Goal: Task Accomplishment & Management: Use online tool/utility

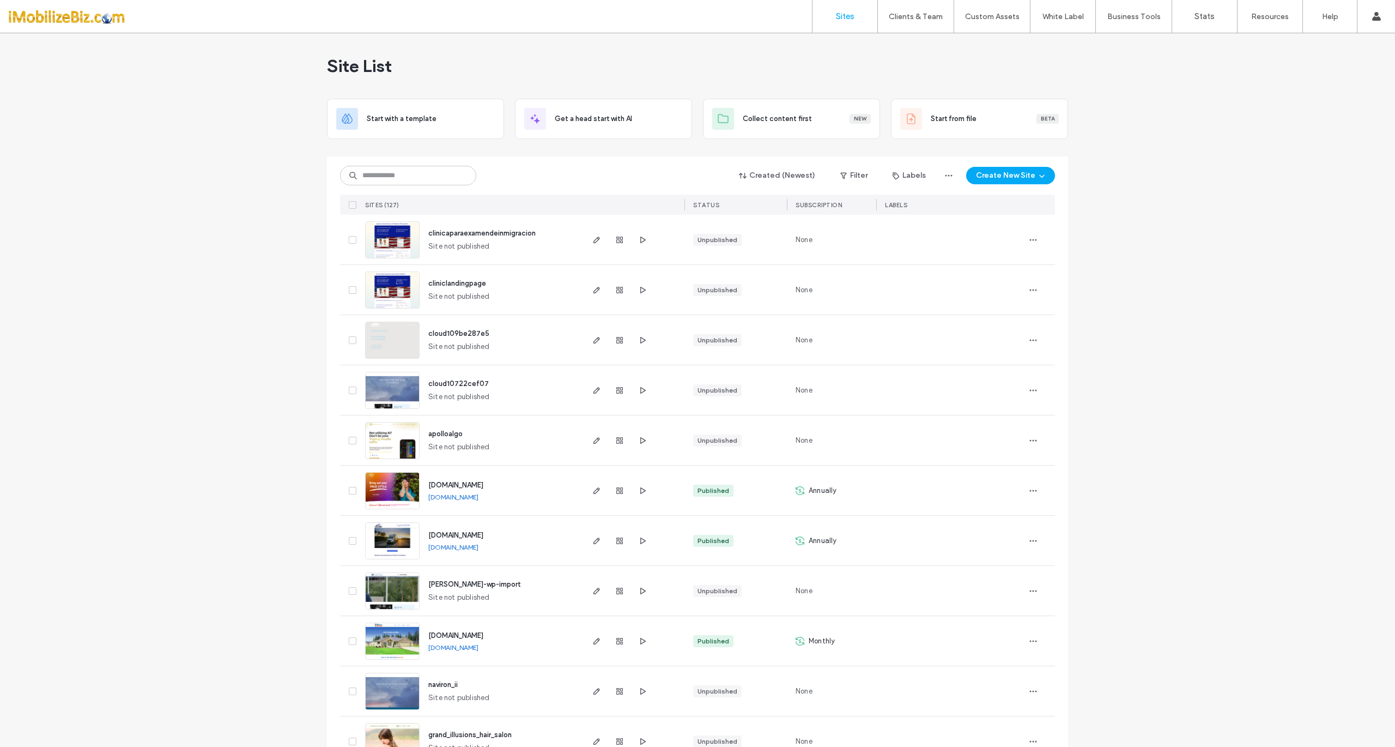
click at [389, 445] on img at bounding box center [392, 459] width 53 height 74
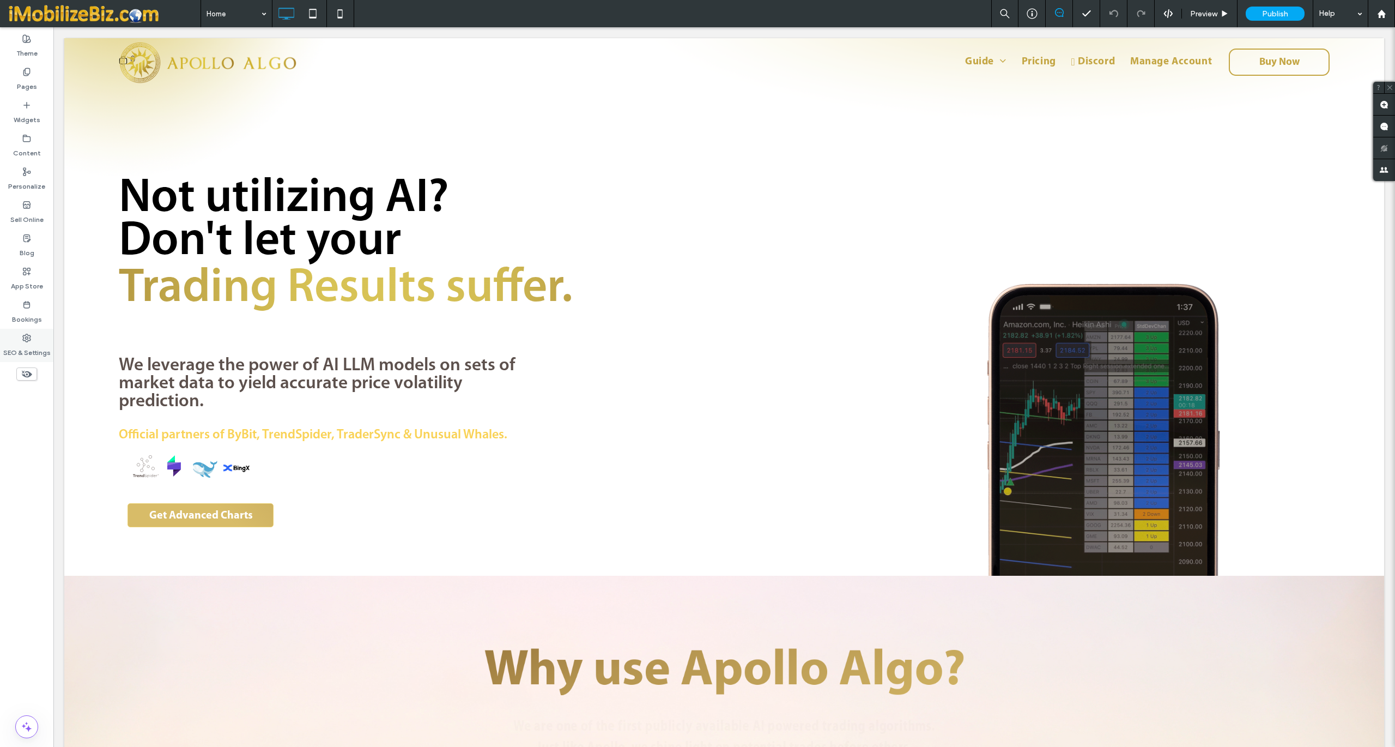
click at [27, 336] on icon at bounding box center [26, 338] width 9 height 9
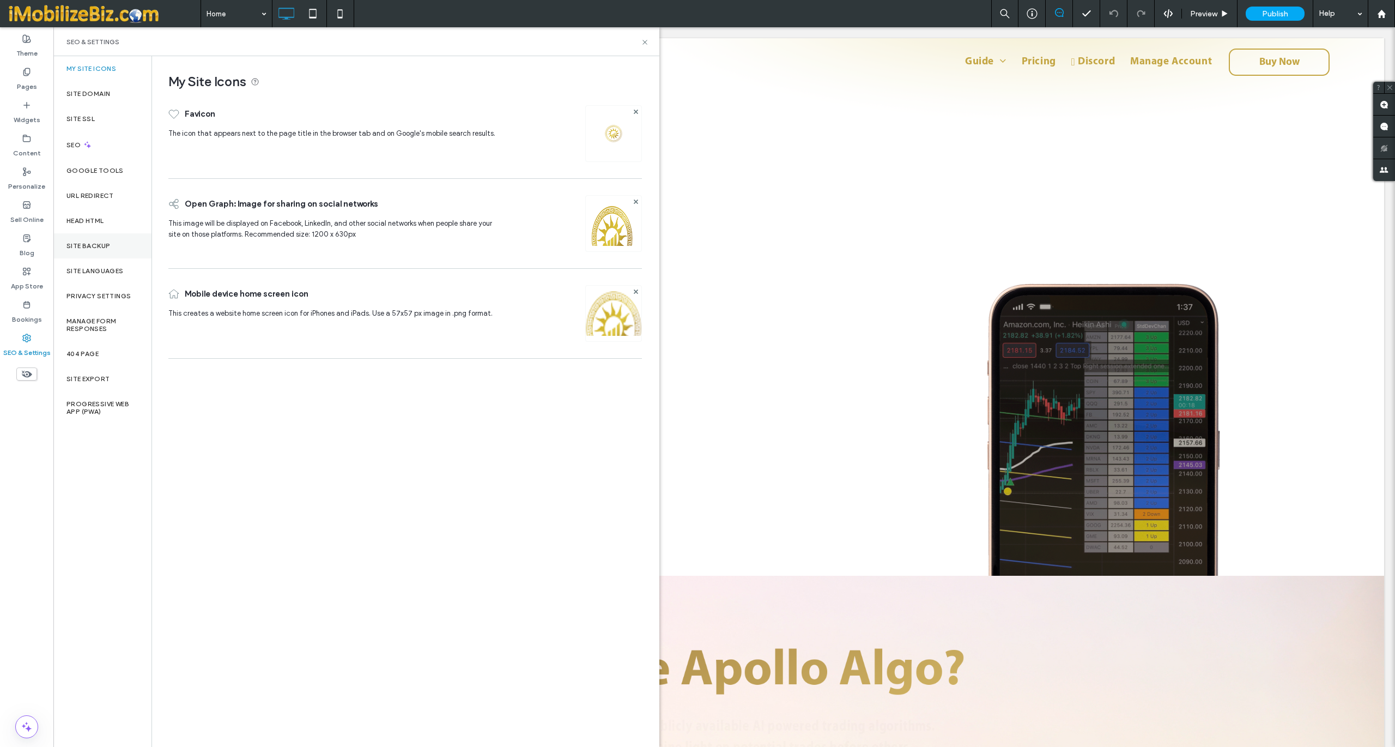
click at [96, 250] on div "Site Backup" at bounding box center [102, 245] width 98 height 25
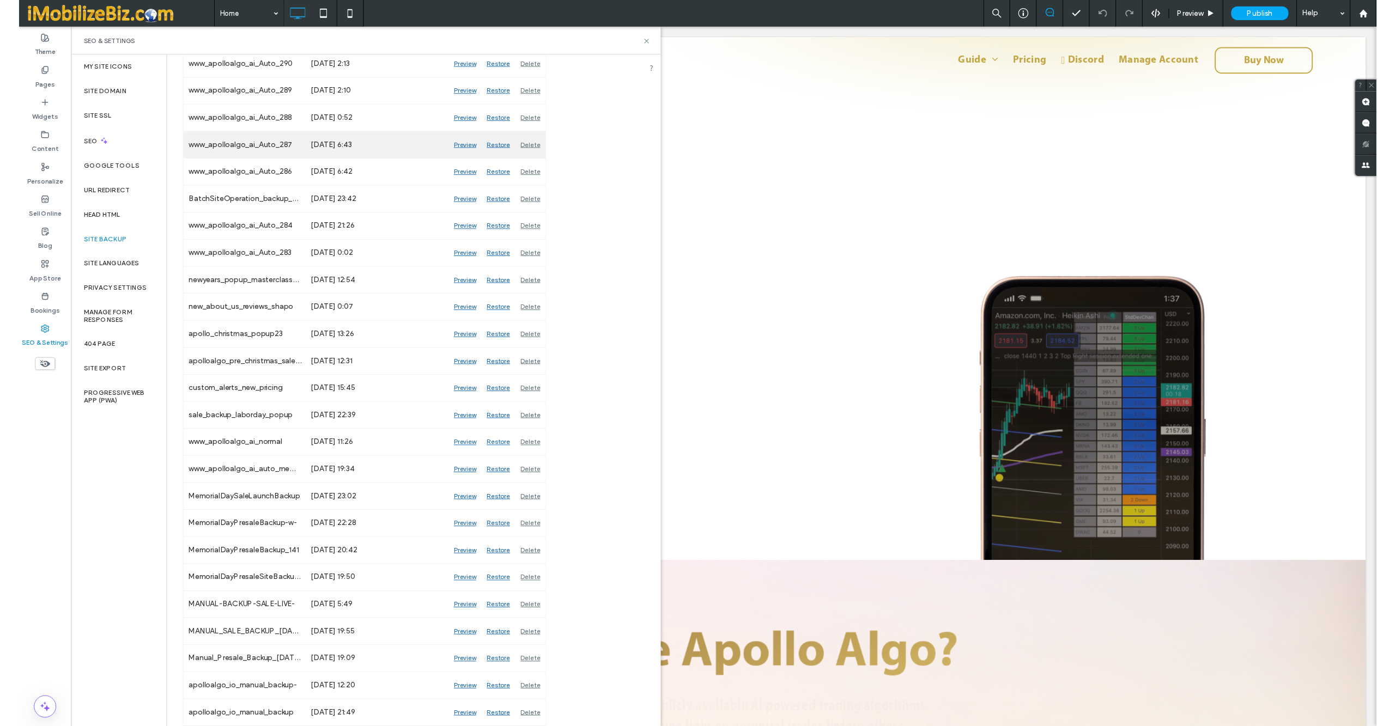
scroll to position [1454, 0]
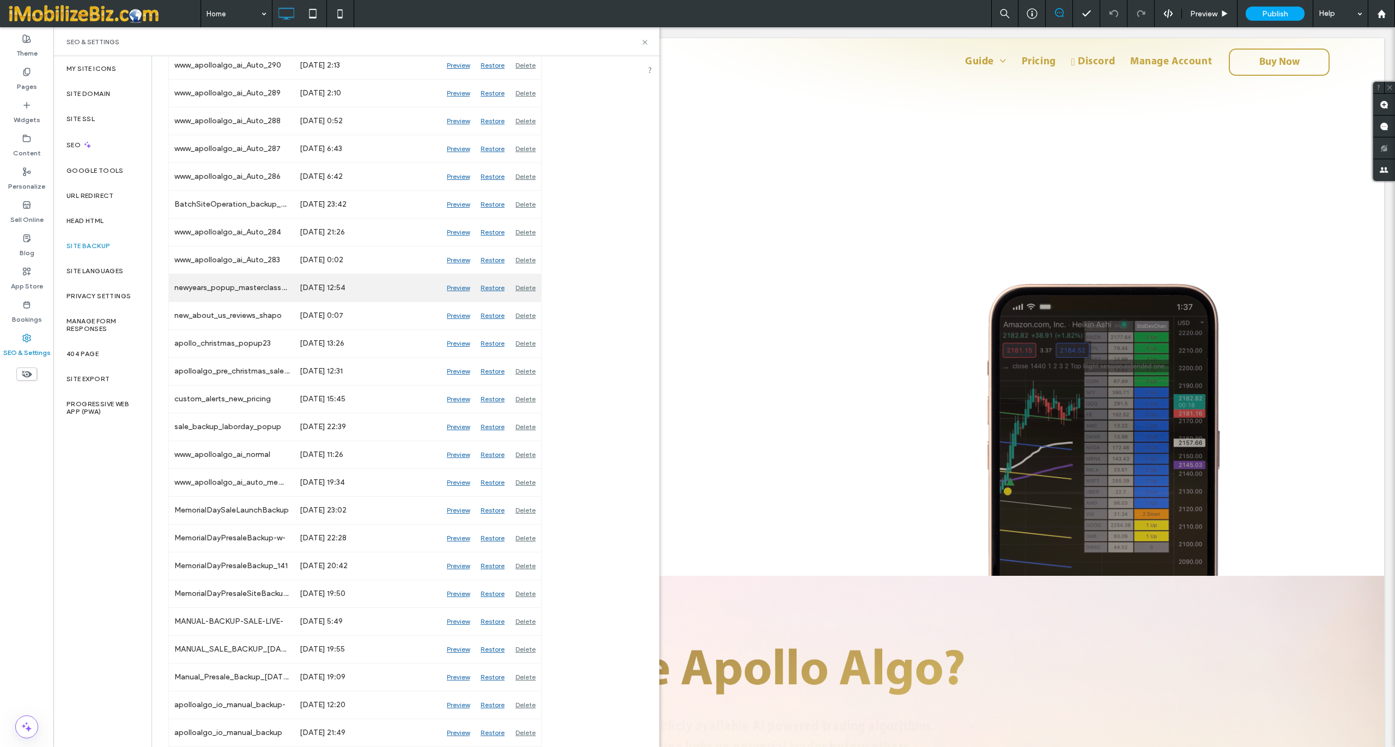
click at [456, 284] on div "Preview" at bounding box center [458, 287] width 34 height 27
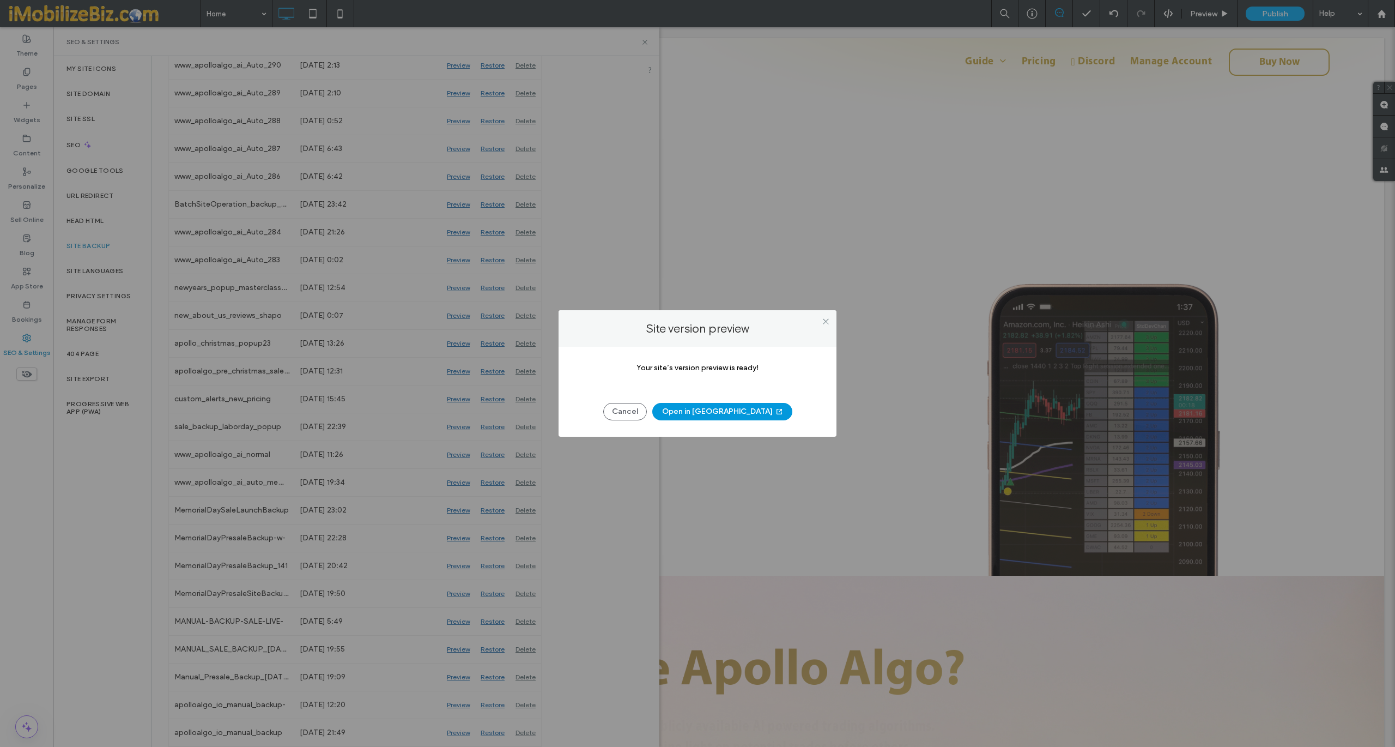
click at [716, 410] on button "Open in [GEOGRAPHIC_DATA]" at bounding box center [722, 411] width 140 height 17
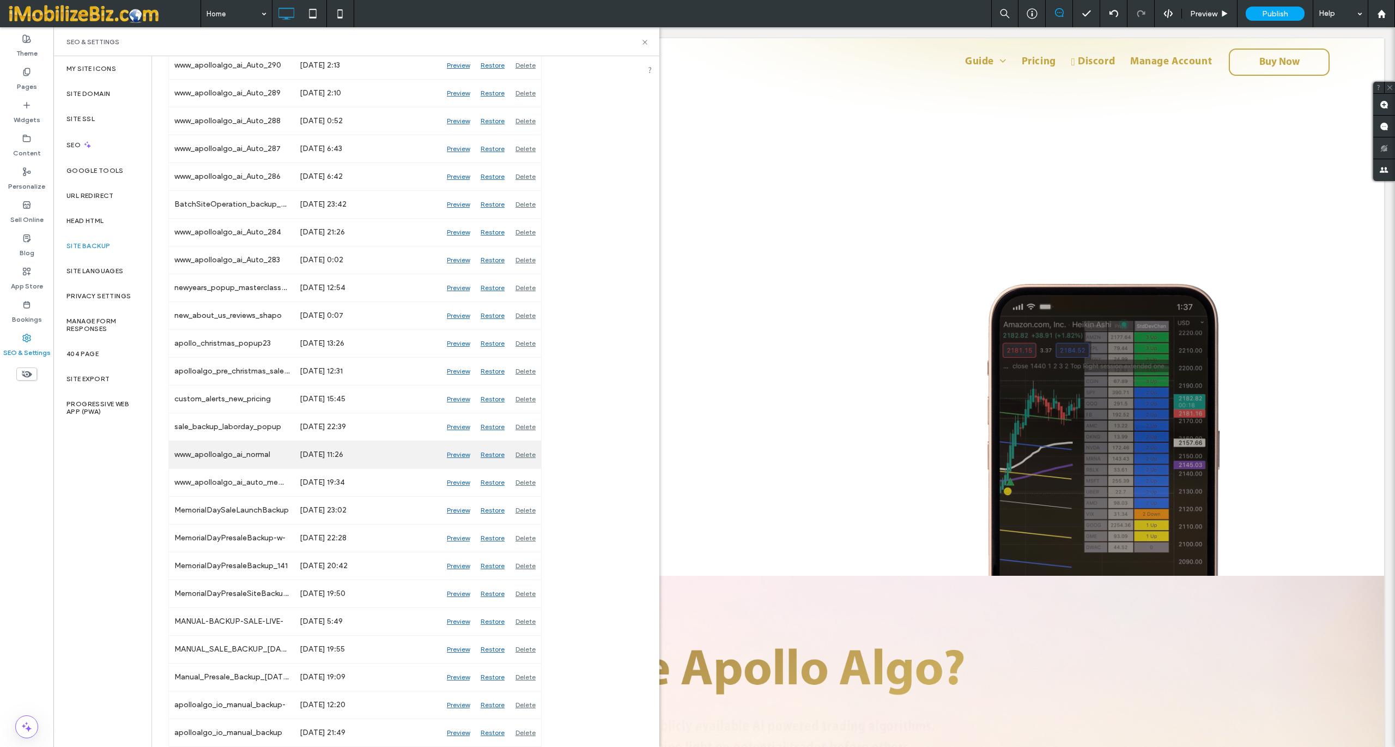
click at [457, 456] on div "Preview" at bounding box center [458, 454] width 34 height 27
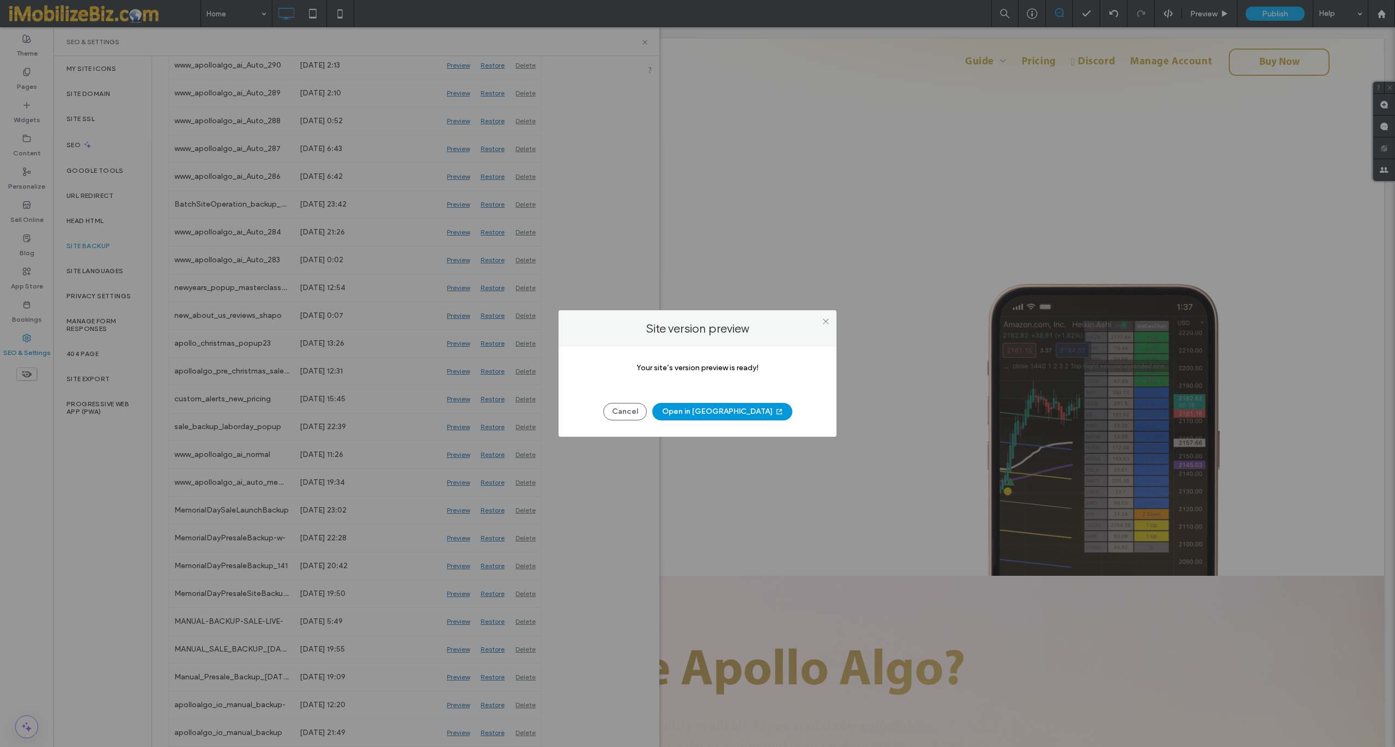
click at [694, 413] on button "Open in [GEOGRAPHIC_DATA]" at bounding box center [722, 411] width 140 height 17
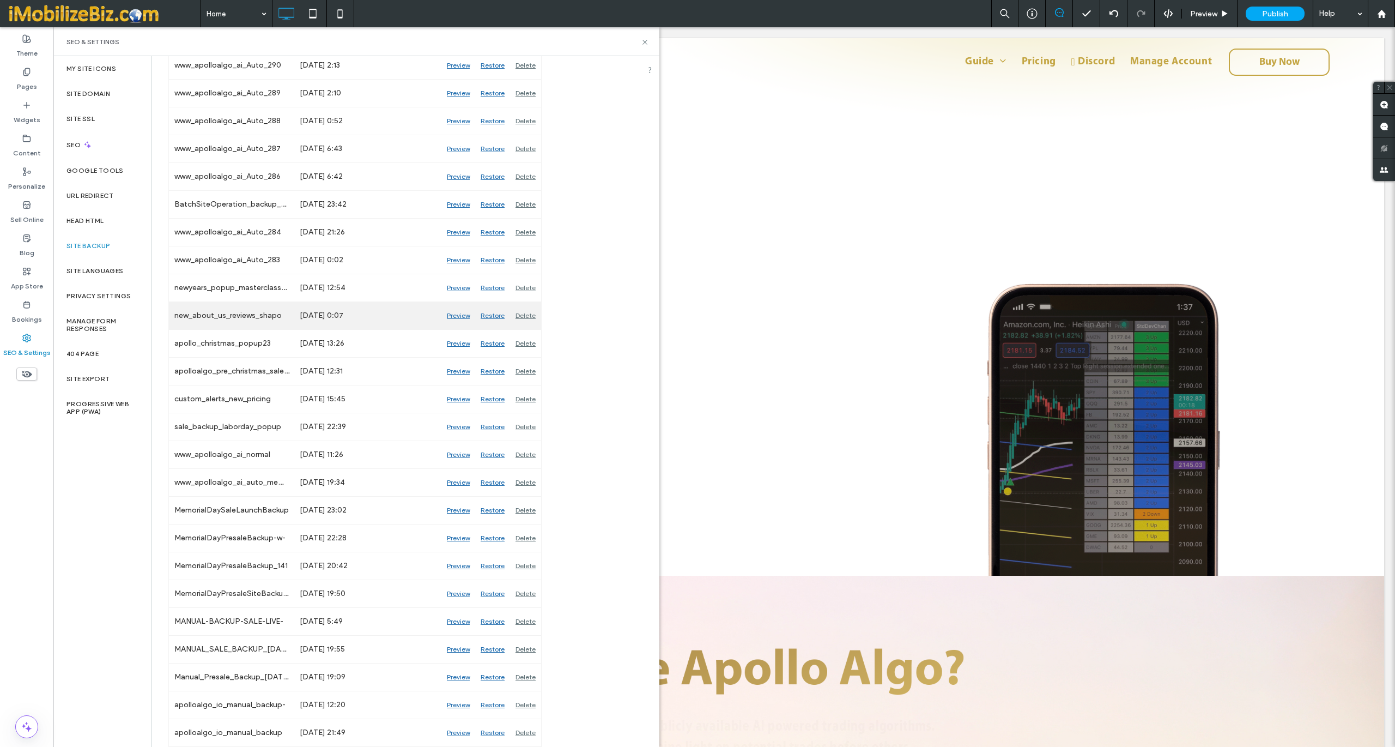
click at [452, 314] on div "Preview" at bounding box center [458, 315] width 34 height 27
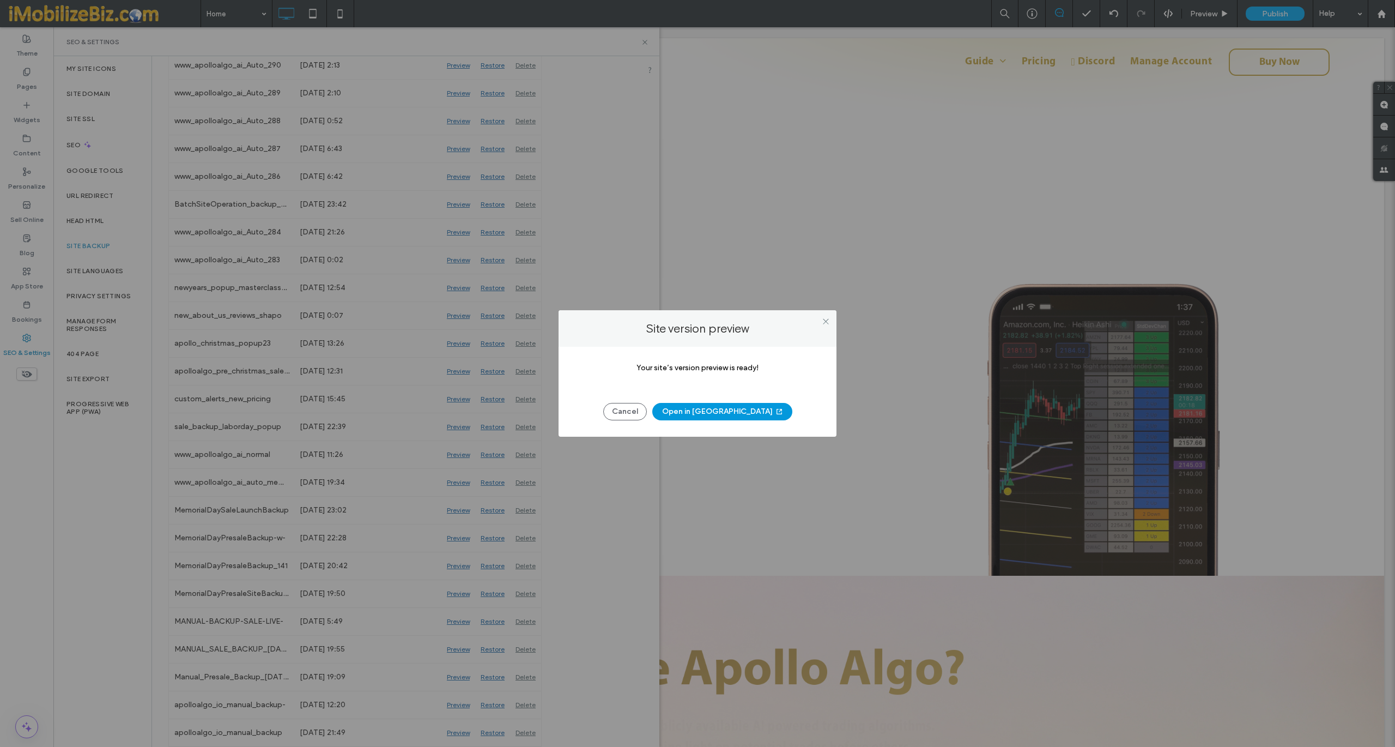
click at [707, 410] on button "Open in [GEOGRAPHIC_DATA]" at bounding box center [722, 411] width 140 height 17
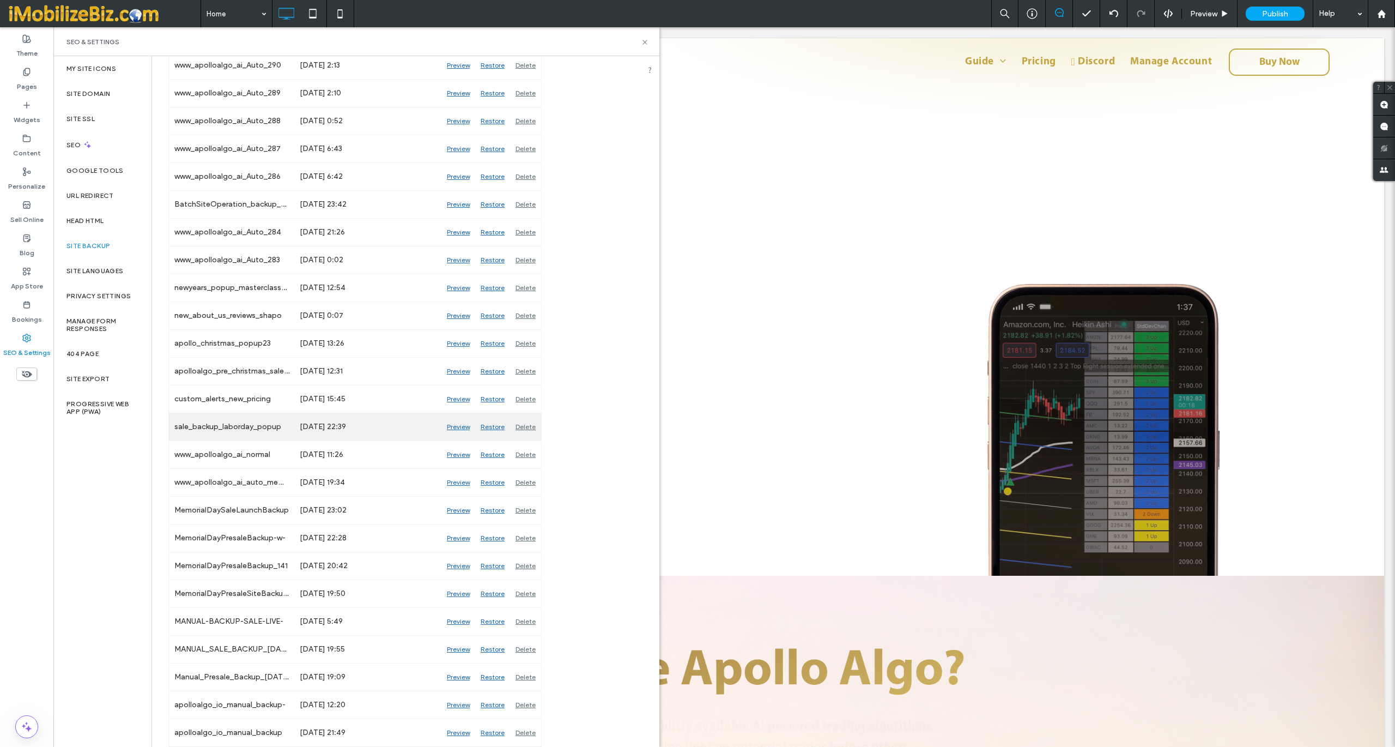
click at [453, 426] on div "Preview" at bounding box center [458, 426] width 34 height 27
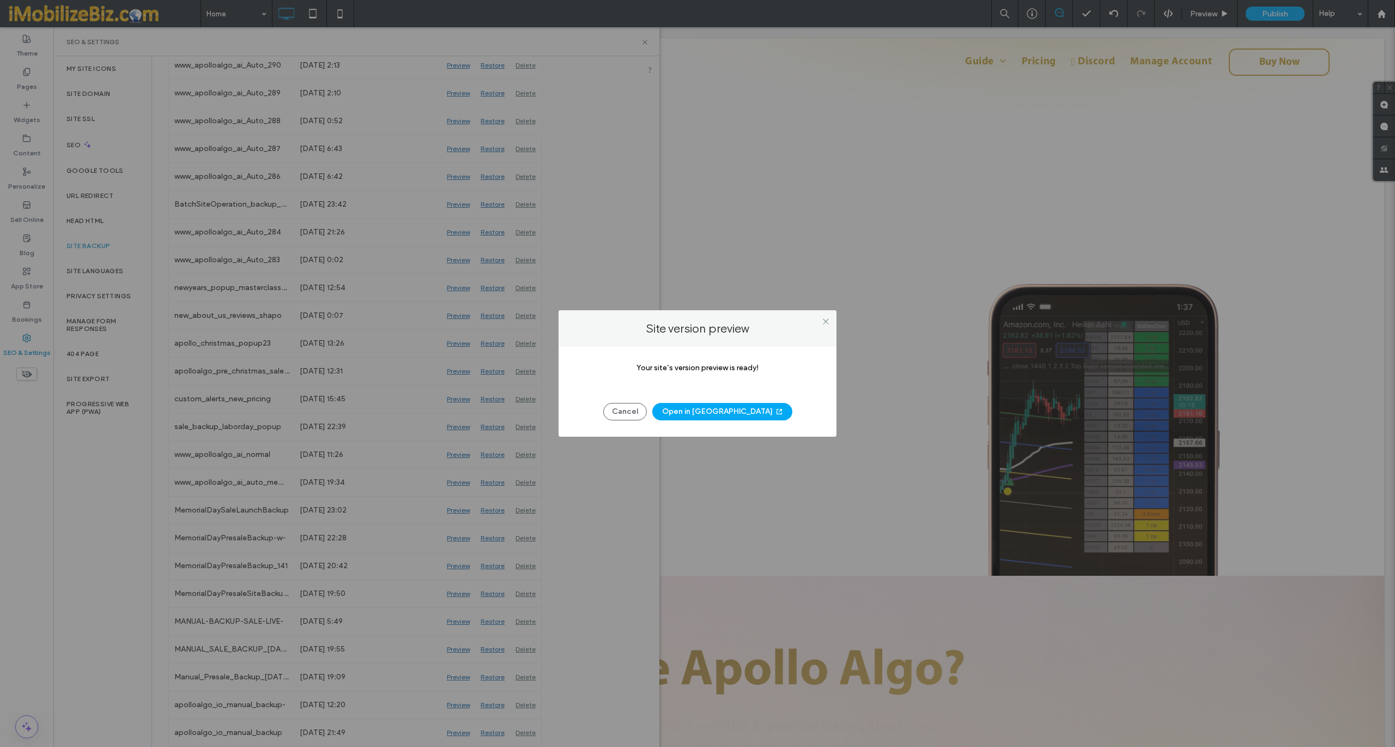
click at [705, 421] on div "Your site’s version preview is ready! Cancel Open in New Tab" at bounding box center [698, 392] width 278 height 90
click at [702, 415] on button "Open in [GEOGRAPHIC_DATA]" at bounding box center [722, 411] width 140 height 17
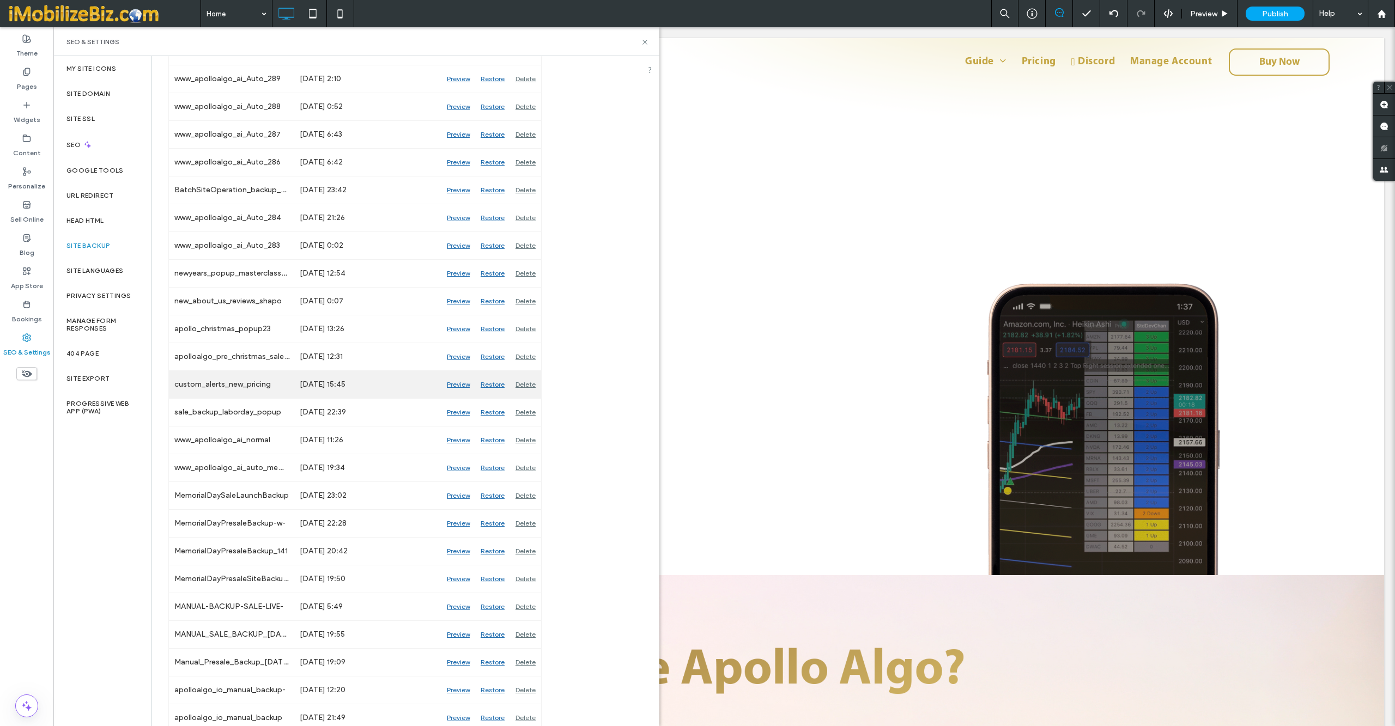
click at [459, 398] on div "Preview" at bounding box center [458, 384] width 34 height 27
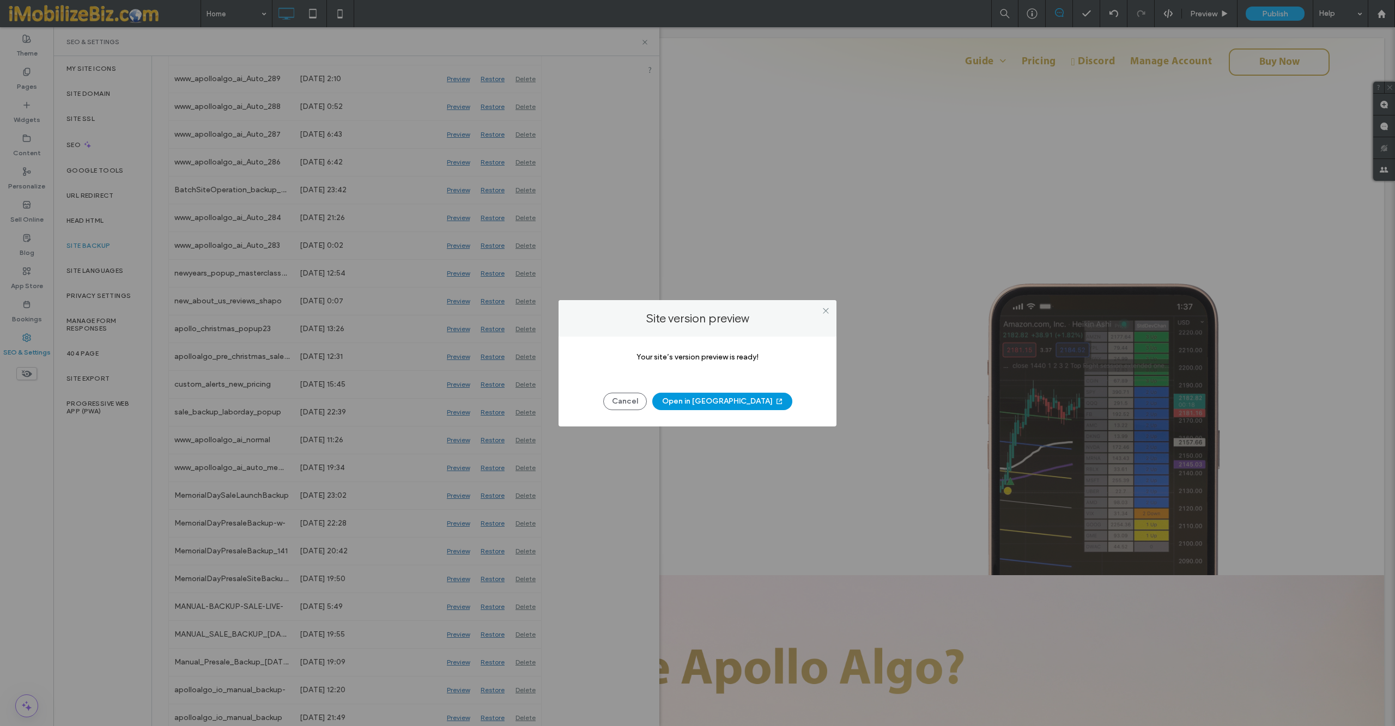
click at [706, 402] on button "Open in [GEOGRAPHIC_DATA]" at bounding box center [722, 401] width 140 height 17
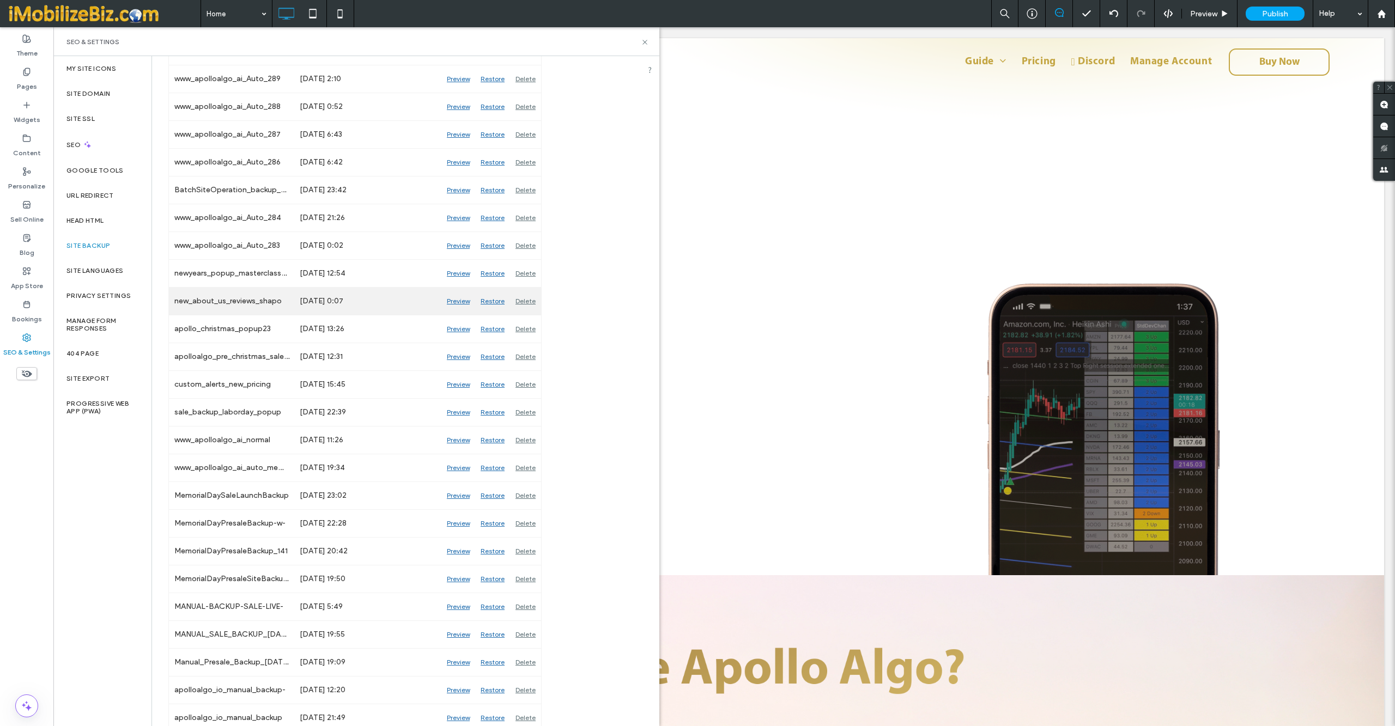
click at [450, 315] on div "Preview" at bounding box center [458, 301] width 34 height 27
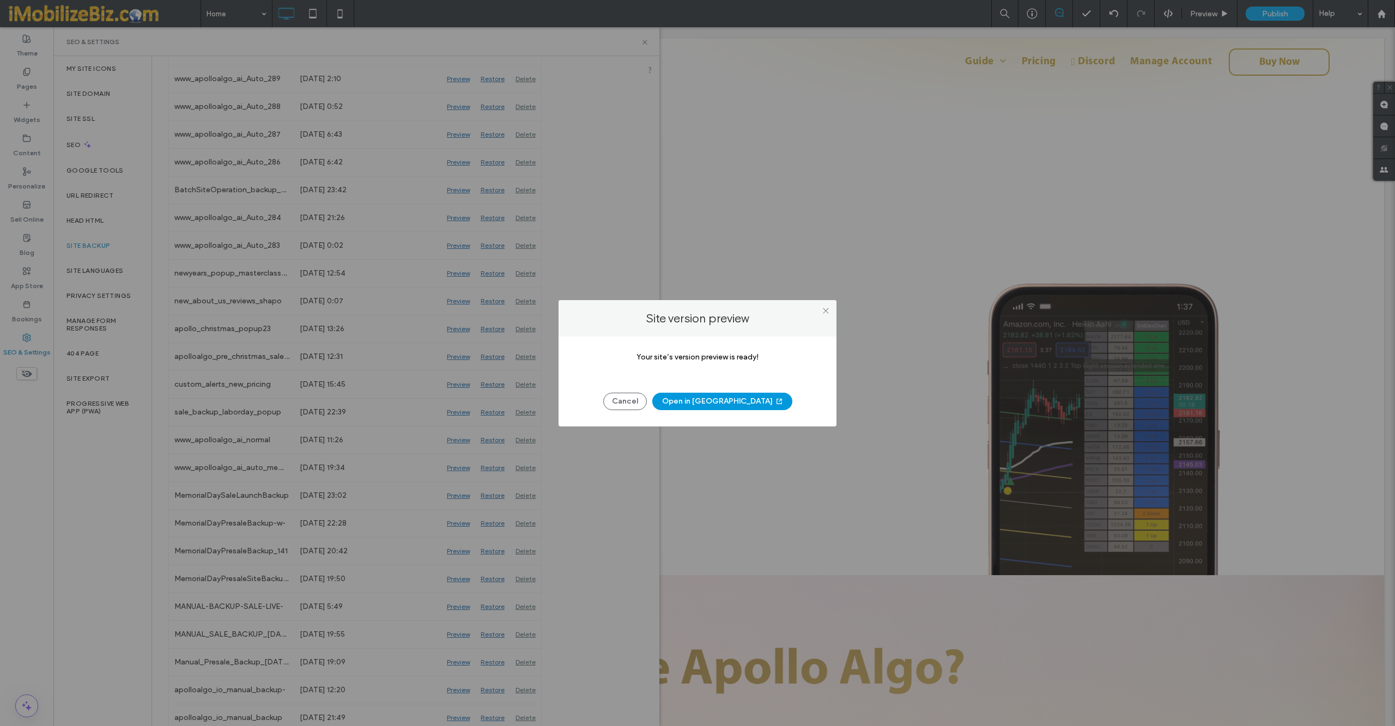
click at [707, 393] on button "Open in [GEOGRAPHIC_DATA]" at bounding box center [722, 401] width 140 height 17
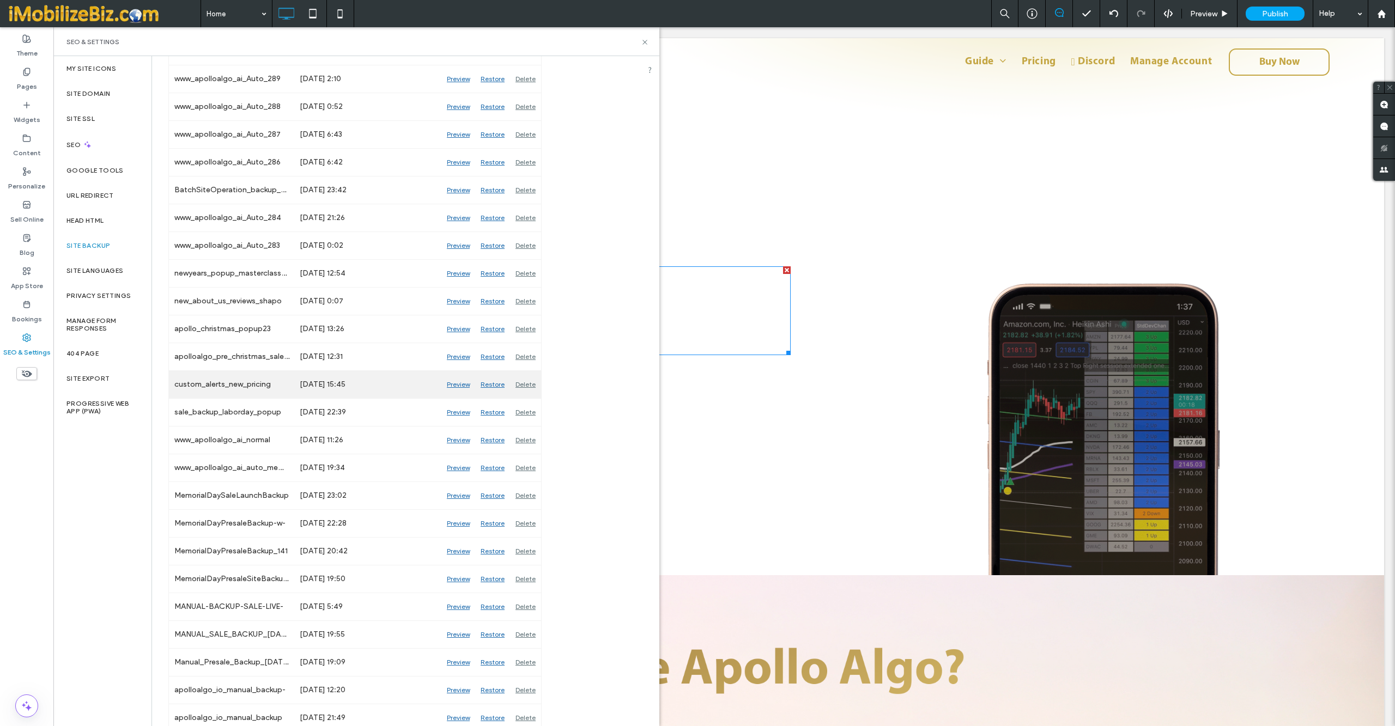
click at [496, 398] on div "Restore" at bounding box center [492, 384] width 35 height 27
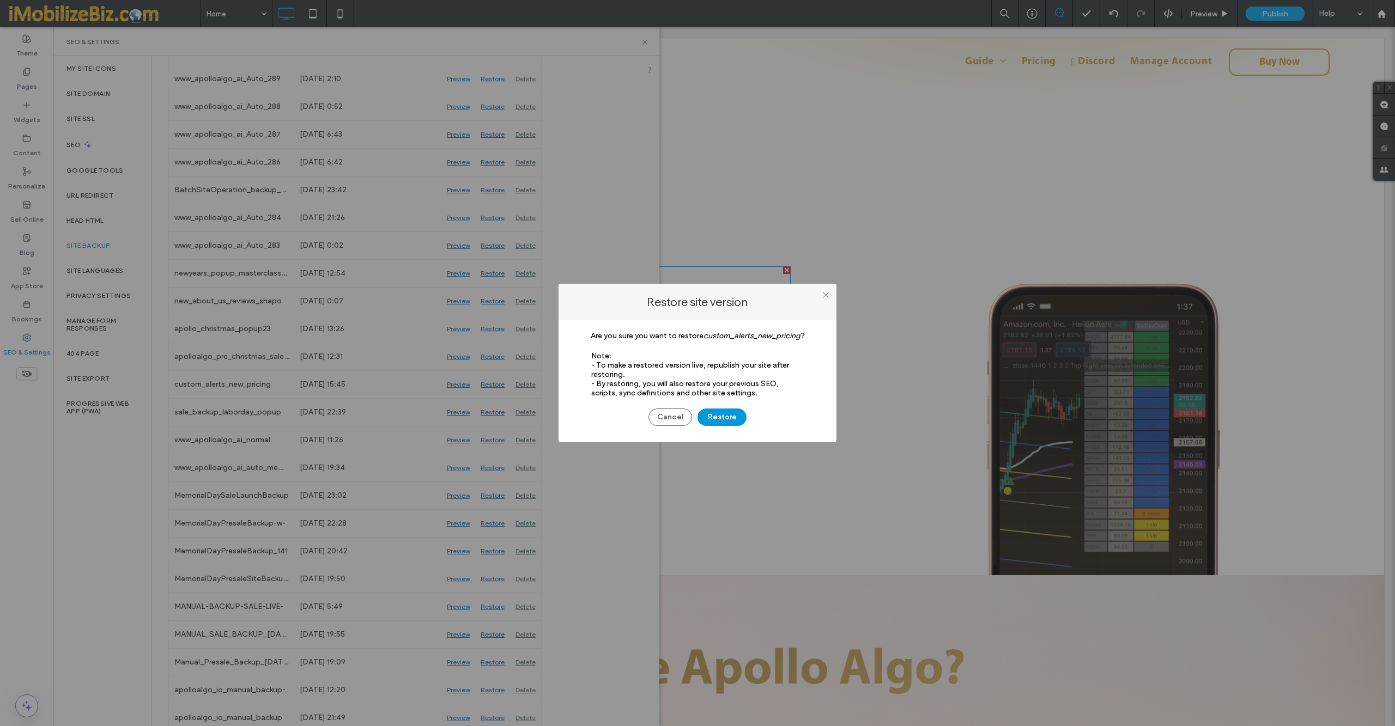
click at [718, 420] on button "Restore" at bounding box center [722, 417] width 49 height 17
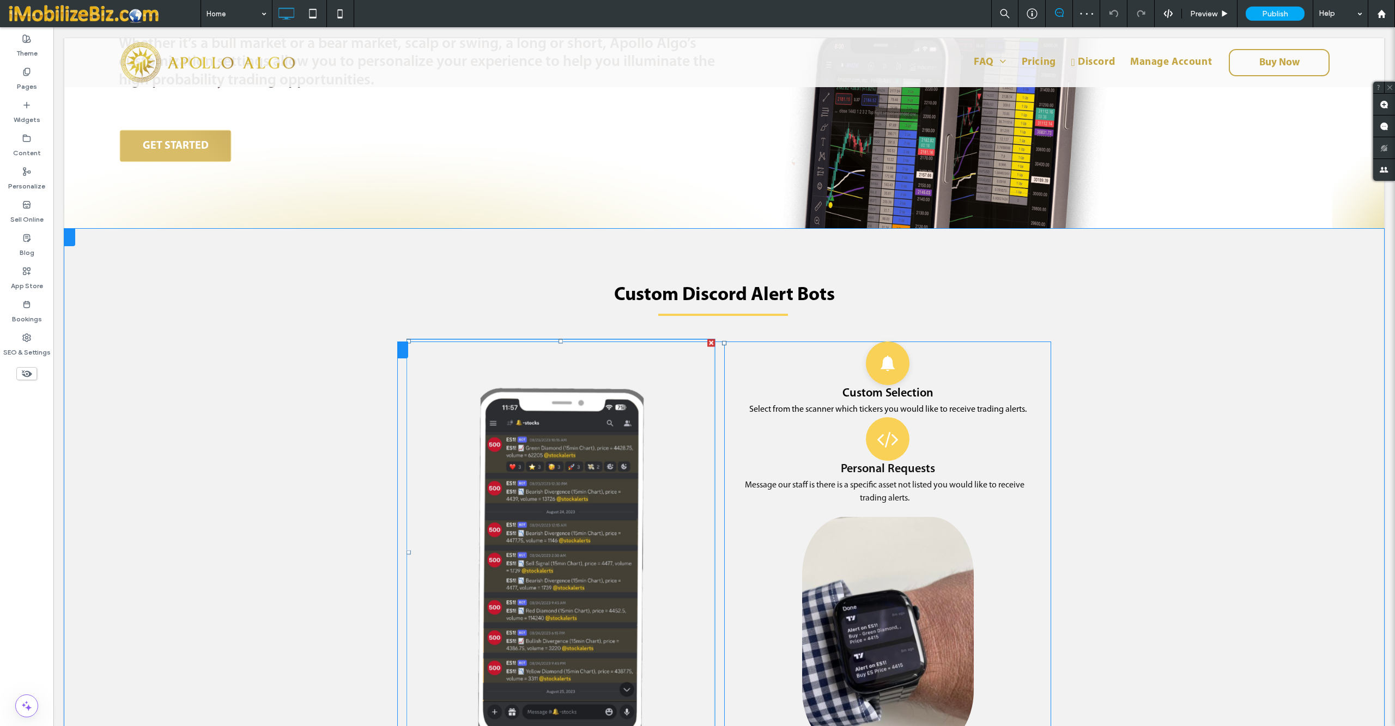
scroll to position [1254, 0]
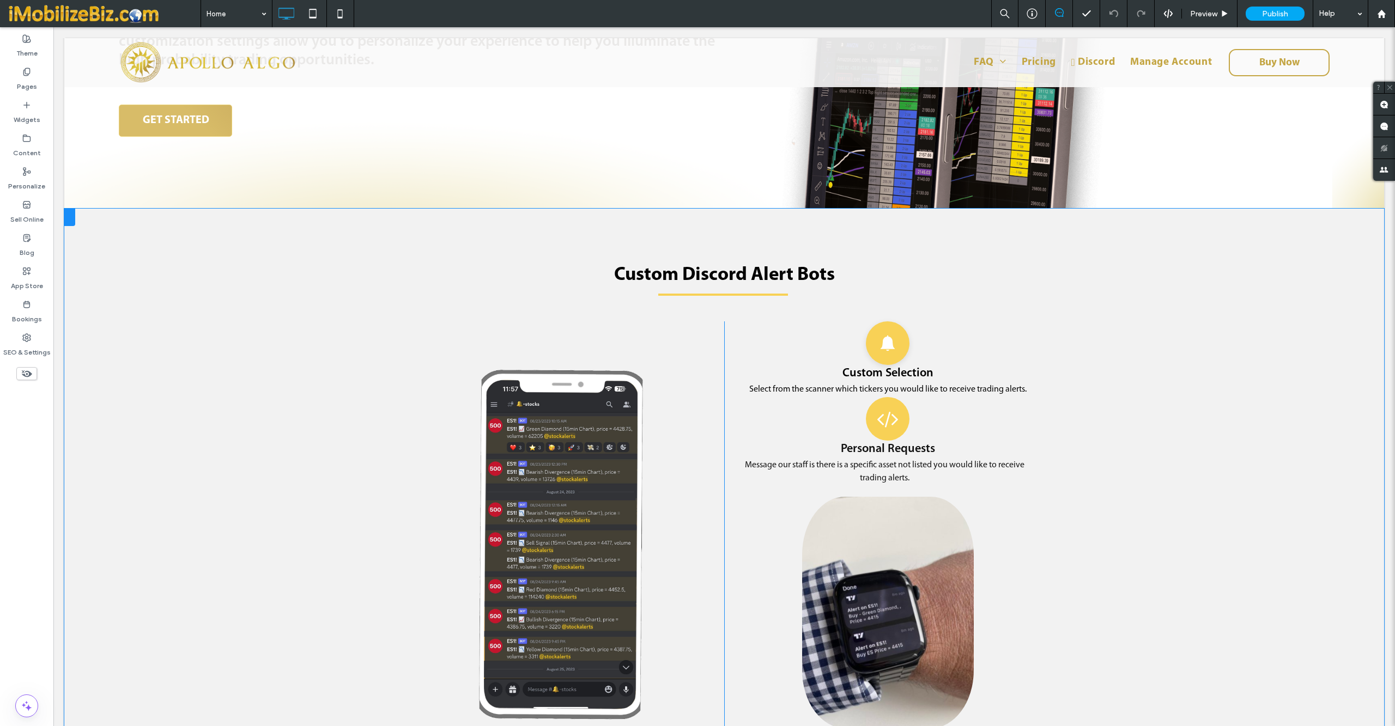
click at [69, 211] on div at bounding box center [69, 217] width 11 height 17
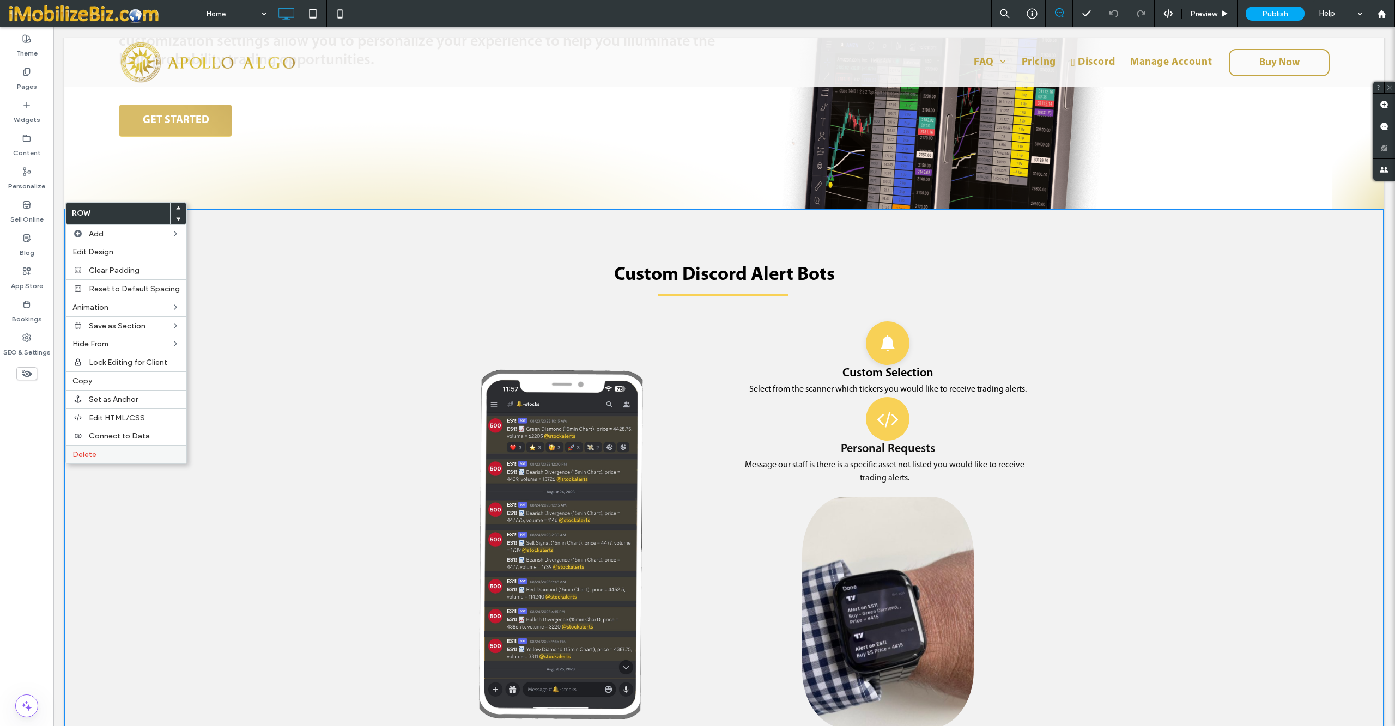
scroll to position [0, 0]
click at [107, 459] on label "Delete" at bounding box center [125, 454] width 107 height 9
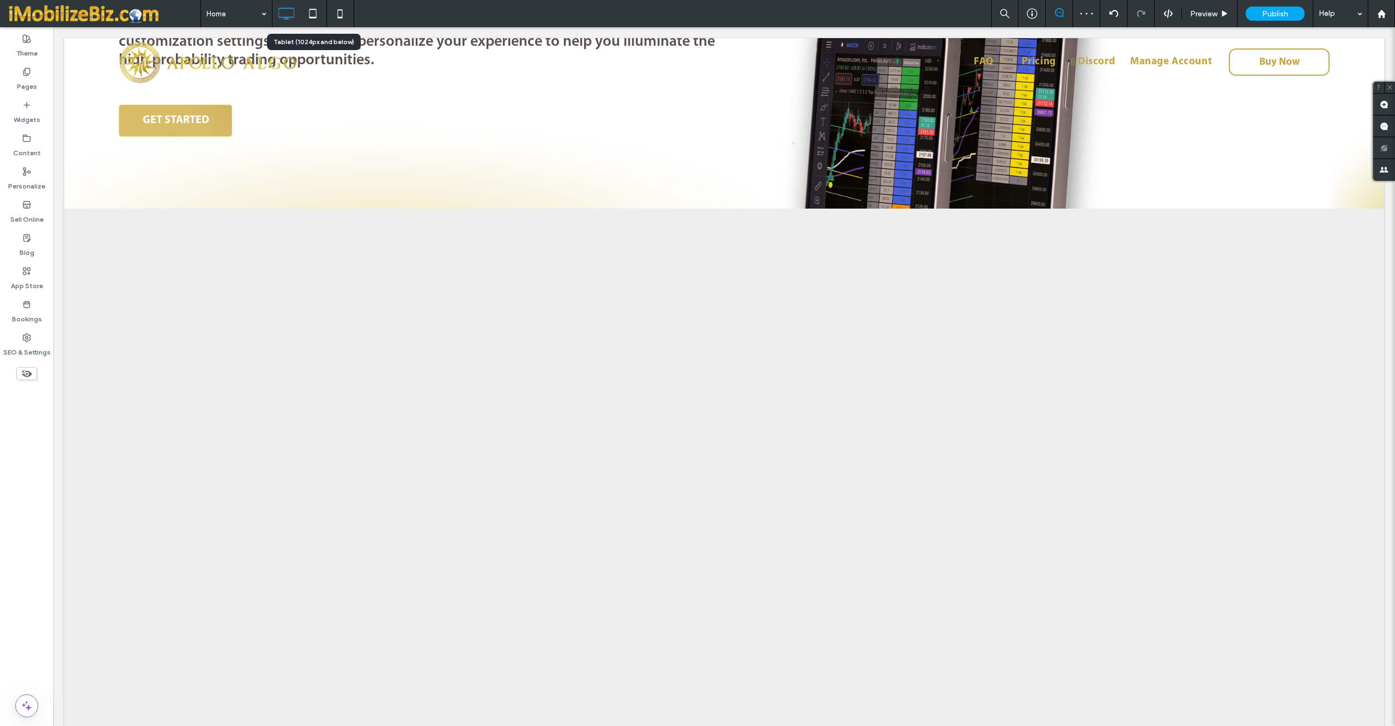
click at [317, 11] on use at bounding box center [313, 13] width 7 height 9
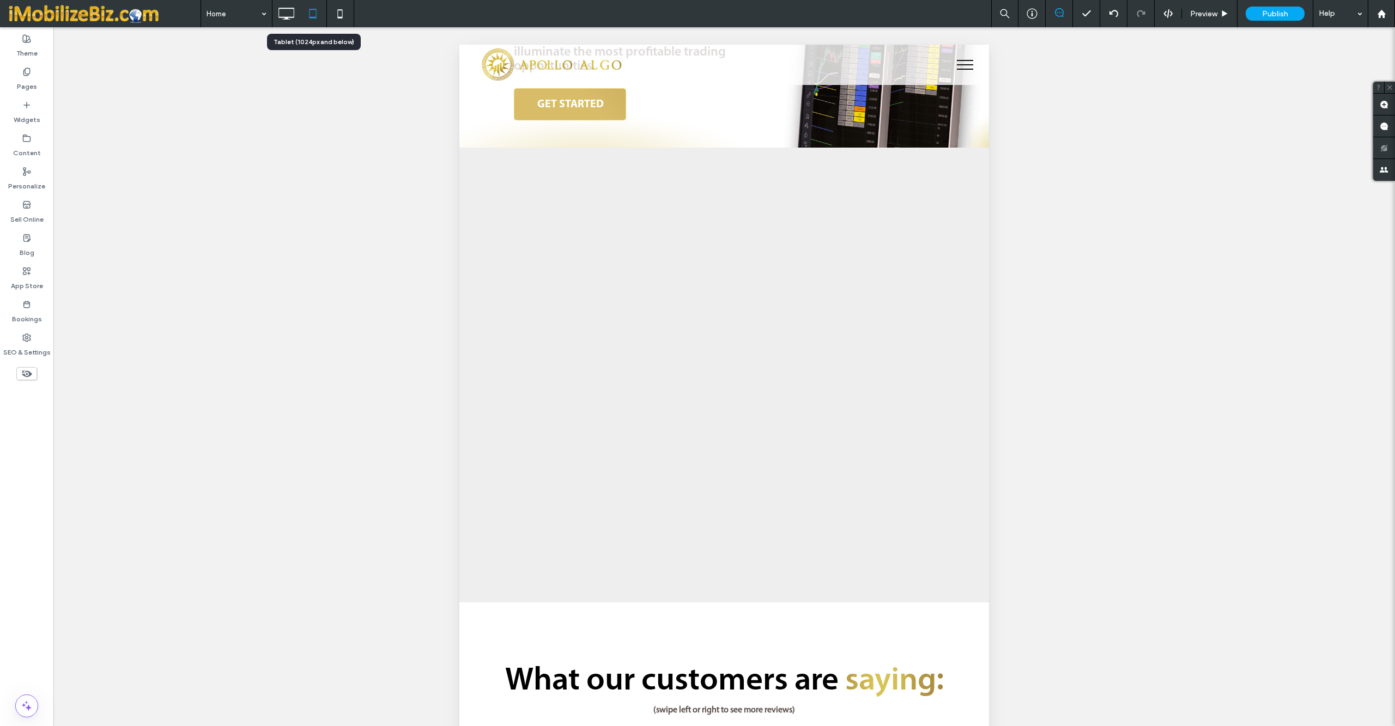
scroll to position [1253, 0]
click at [343, 17] on icon at bounding box center [340, 14] width 22 height 22
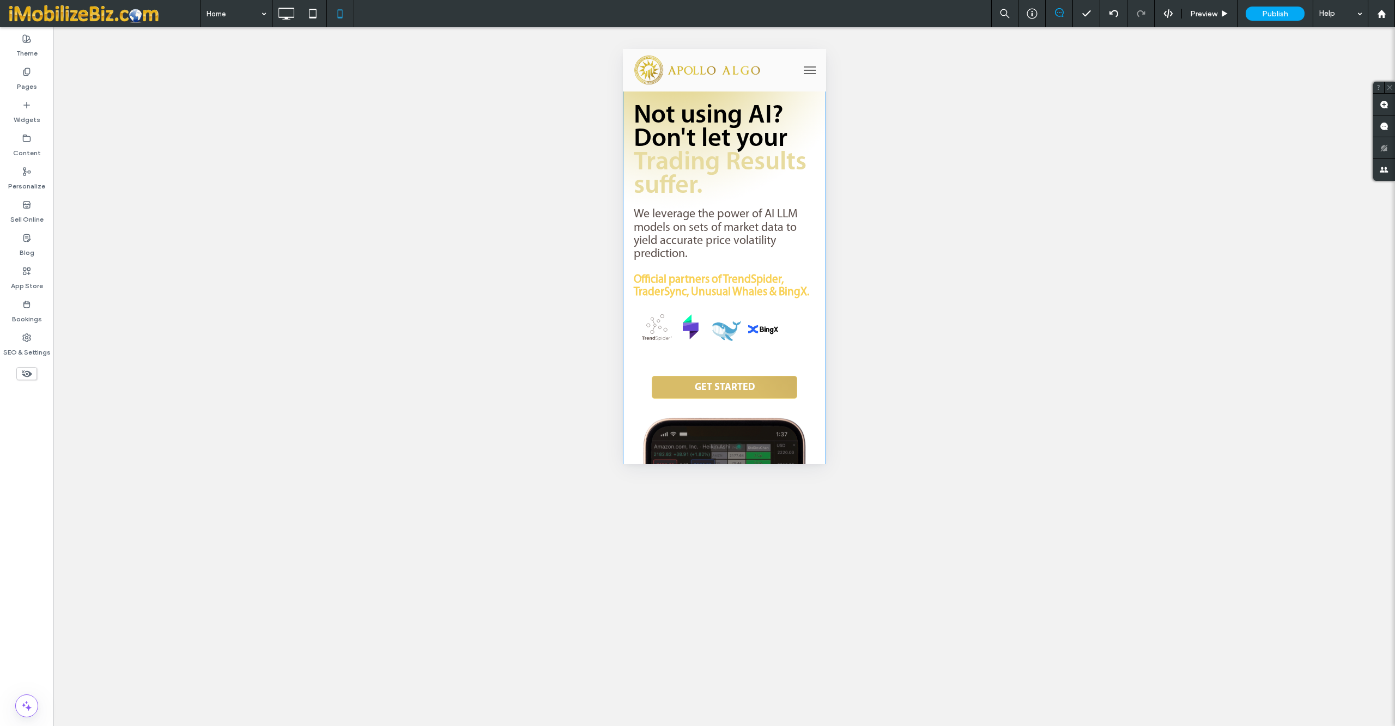
scroll to position [0, 0]
click at [287, 12] on icon at bounding box center [286, 14] width 22 height 22
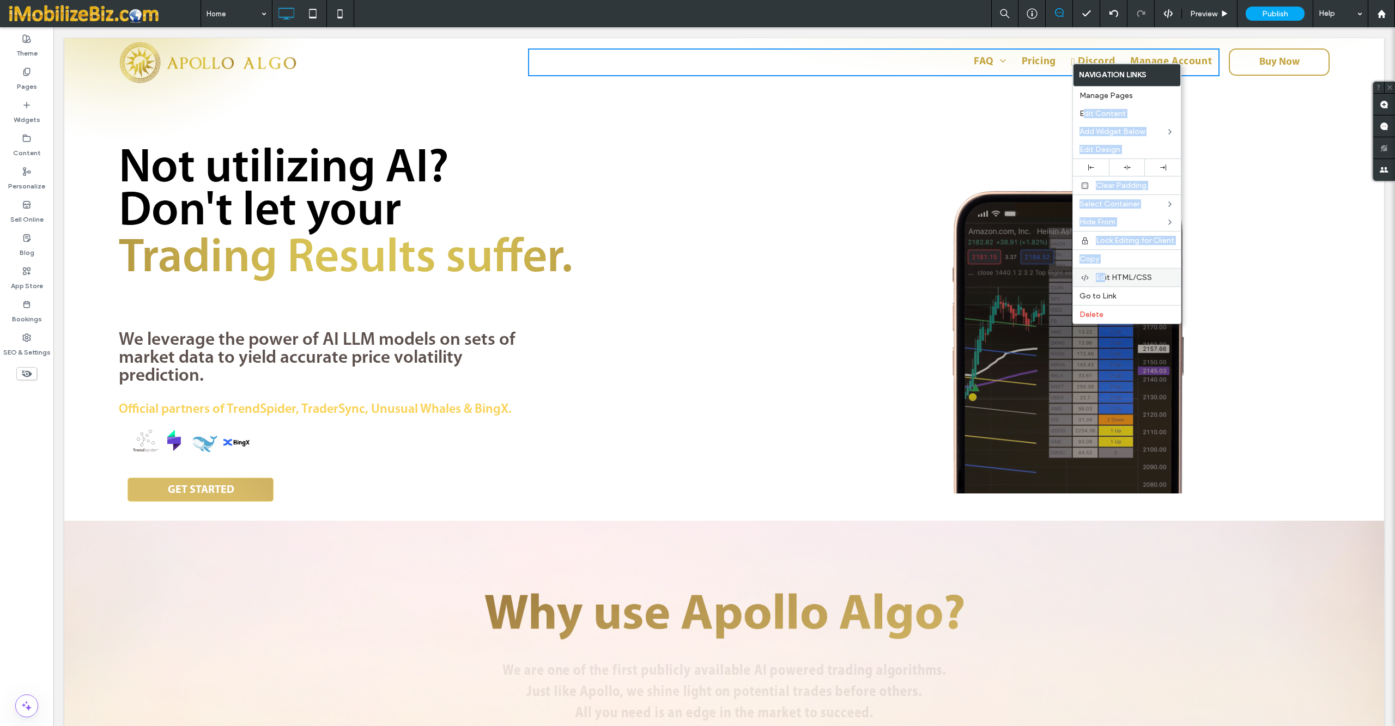
drag, startPoint x: 1086, startPoint y: 111, endPoint x: 1105, endPoint y: 279, distance: 168.9
click at [1105, 279] on div "Navigation Links Manage Pages Edit Content Add Widget Below Edit Design Clear P…" at bounding box center [1126, 193] width 109 height 261
click at [1105, 279] on span "Edit HTML/CSS" at bounding box center [1124, 277] width 56 height 9
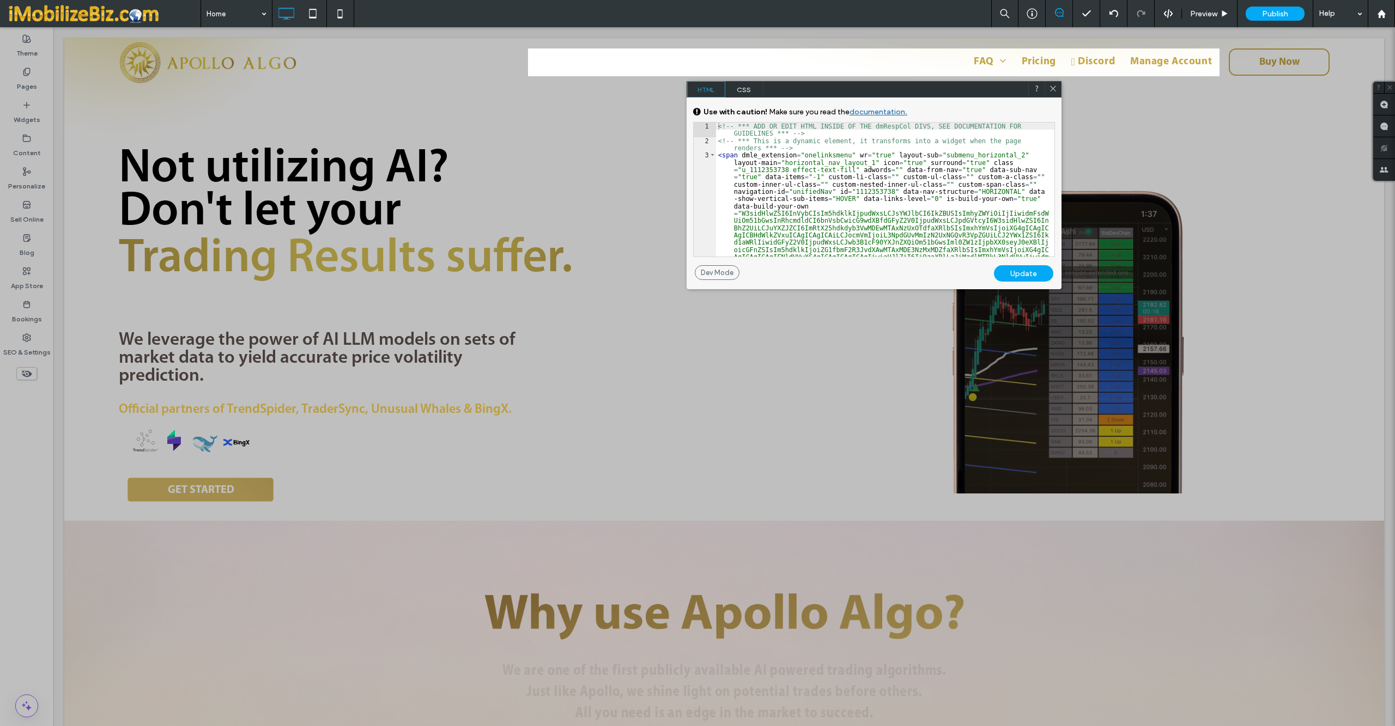
click at [1049, 92] on icon at bounding box center [1053, 88] width 8 height 8
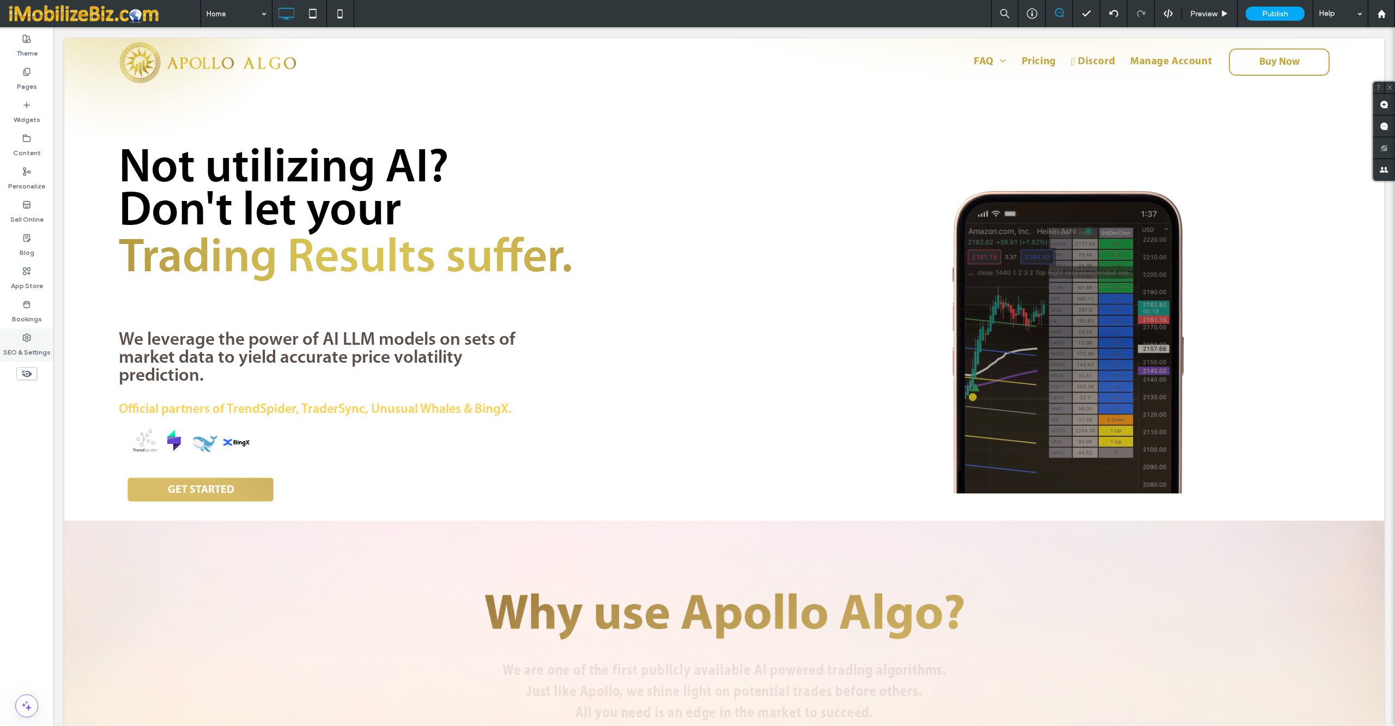
click at [31, 330] on div "SEO & Settings" at bounding box center [26, 345] width 53 height 33
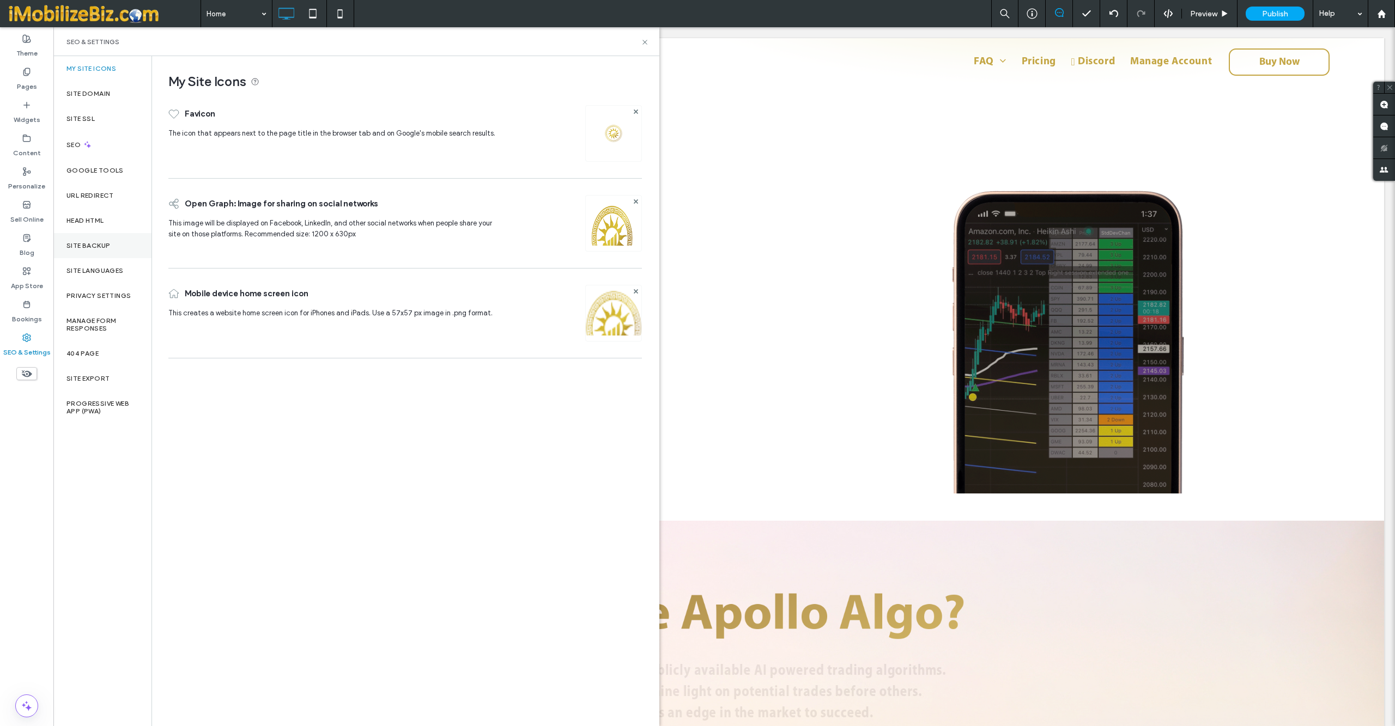
click at [100, 246] on label "Site Backup" at bounding box center [88, 246] width 44 height 8
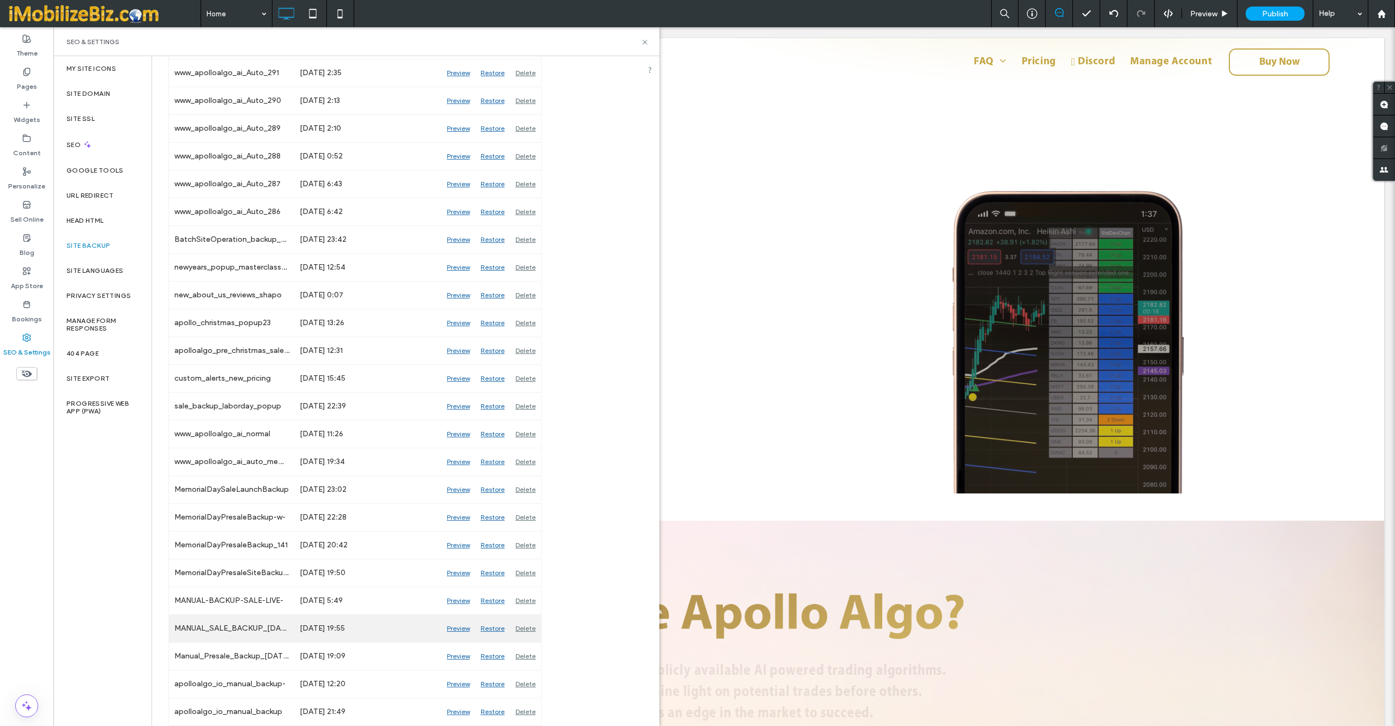
scroll to position [1474, 0]
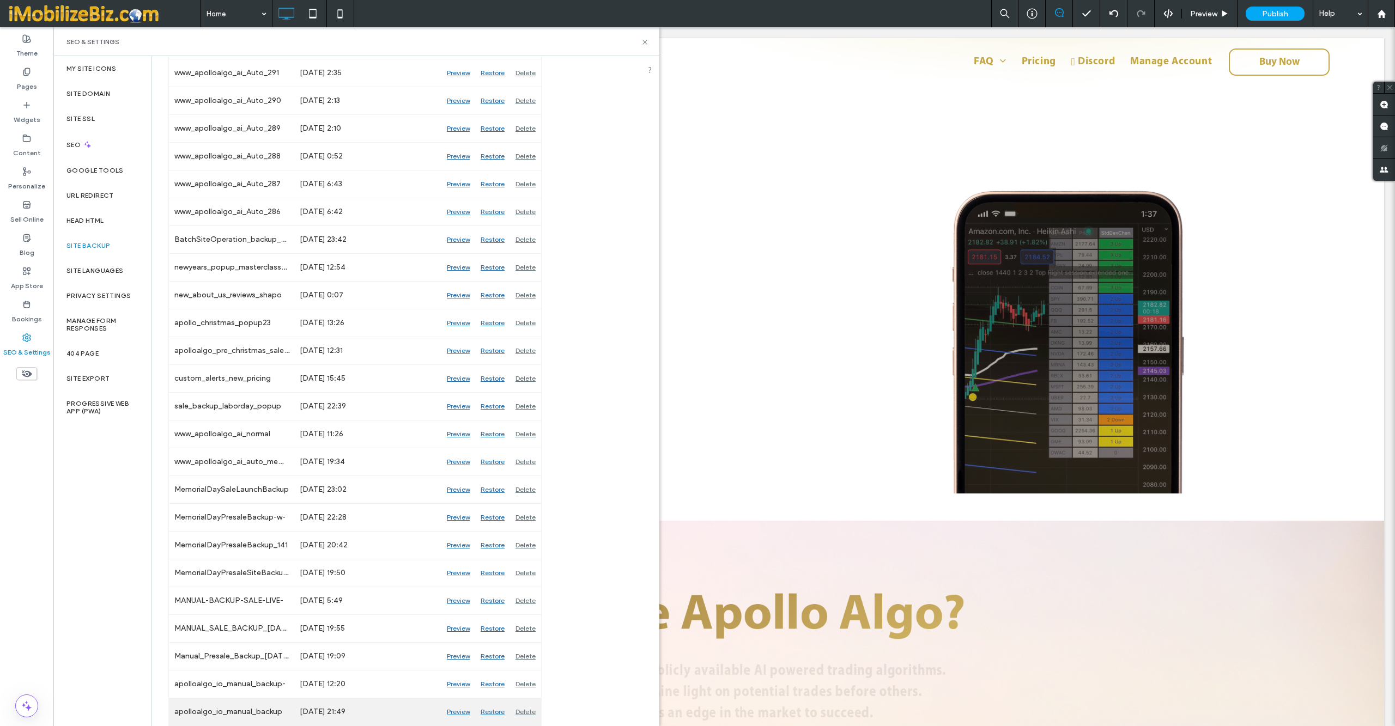
click at [458, 713] on div "Preview" at bounding box center [458, 712] width 34 height 27
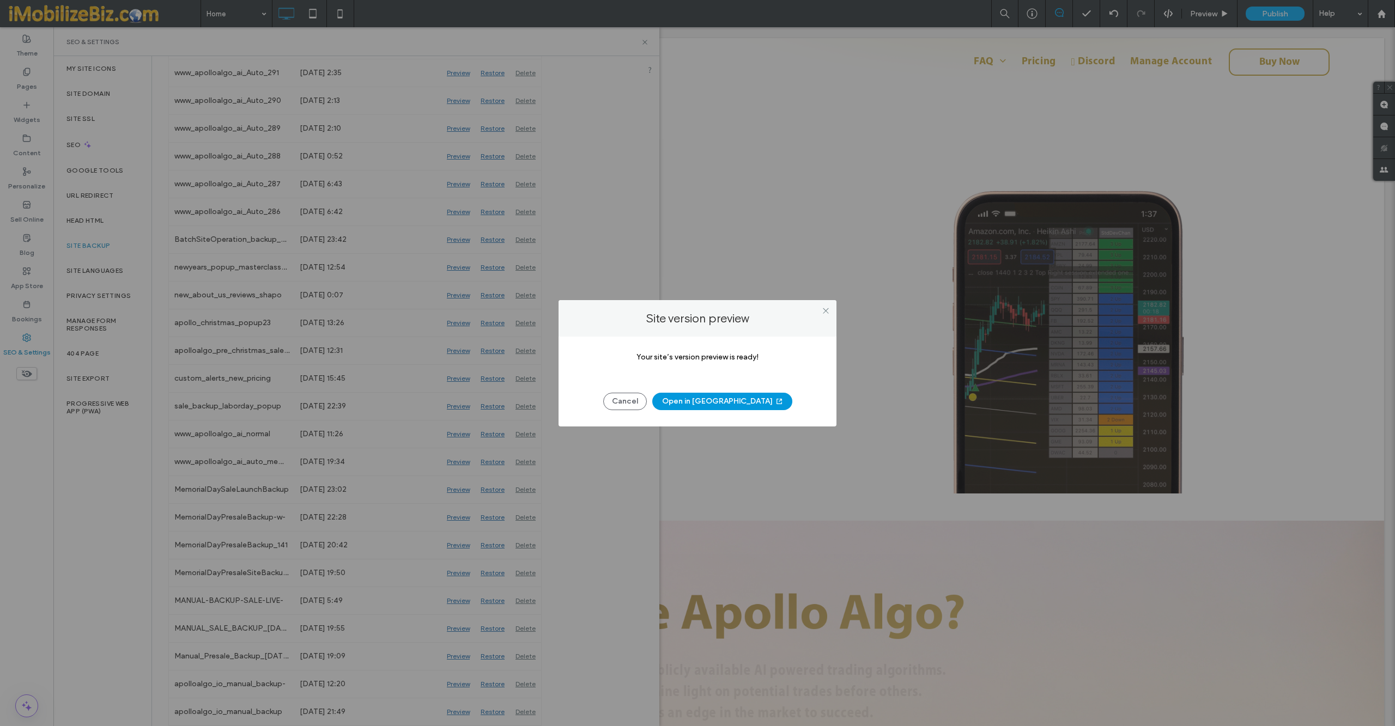
click at [711, 402] on button "Open in [GEOGRAPHIC_DATA]" at bounding box center [722, 401] width 140 height 17
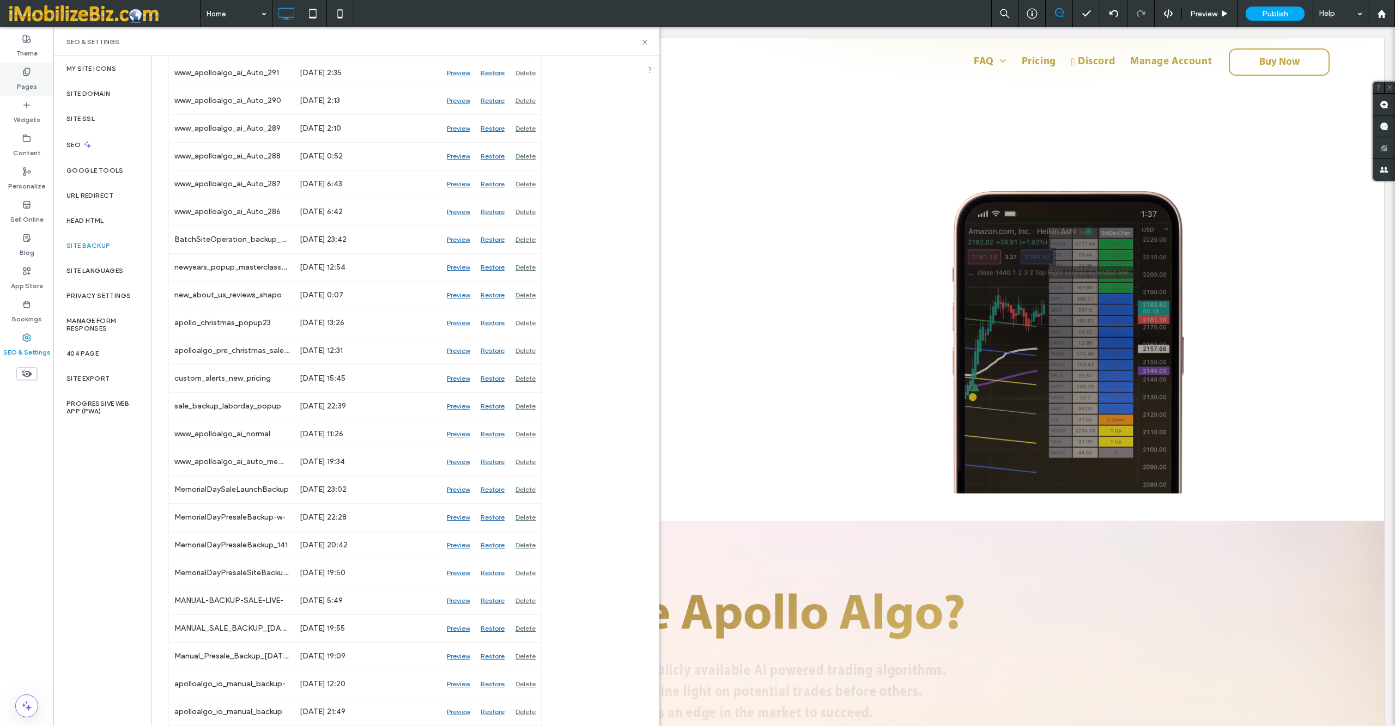
click at [25, 77] on label "Pages" at bounding box center [27, 83] width 20 height 15
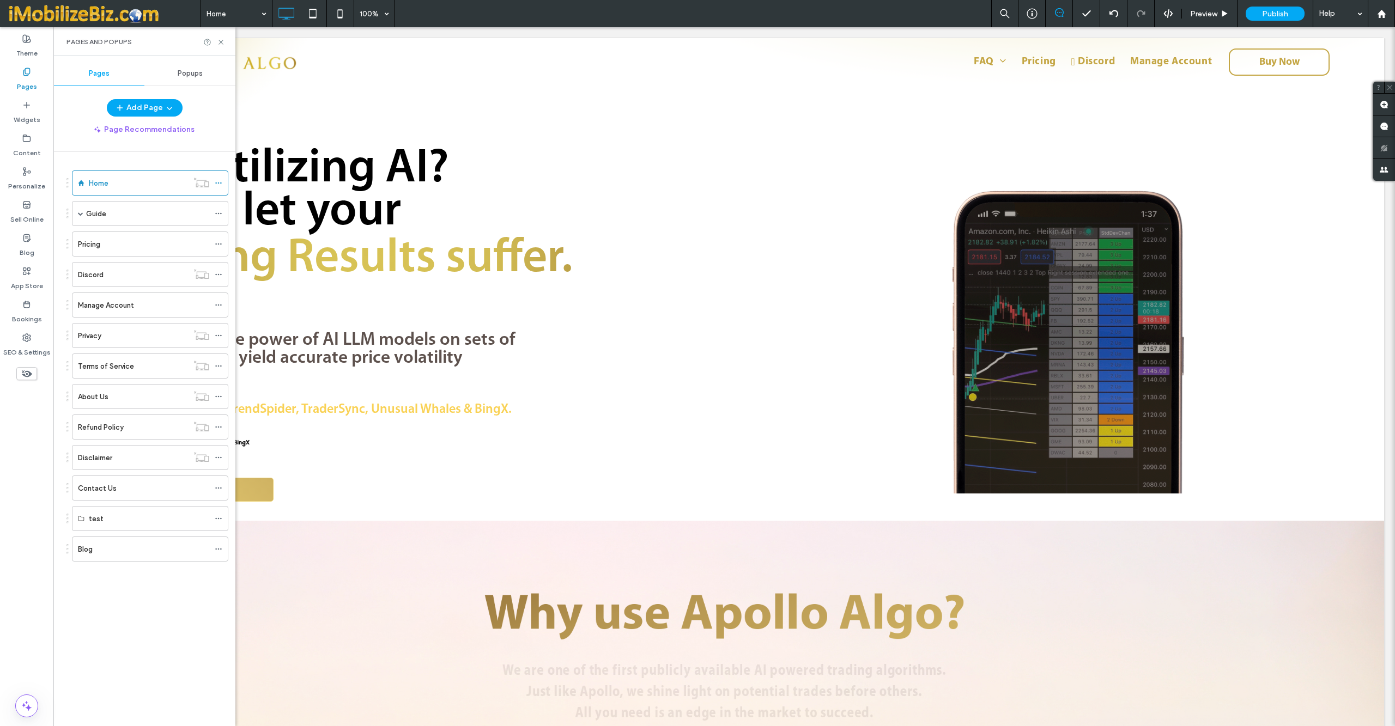
click at [29, 76] on label "Pages" at bounding box center [27, 83] width 20 height 15
click at [31, 334] on icon at bounding box center [26, 338] width 9 height 9
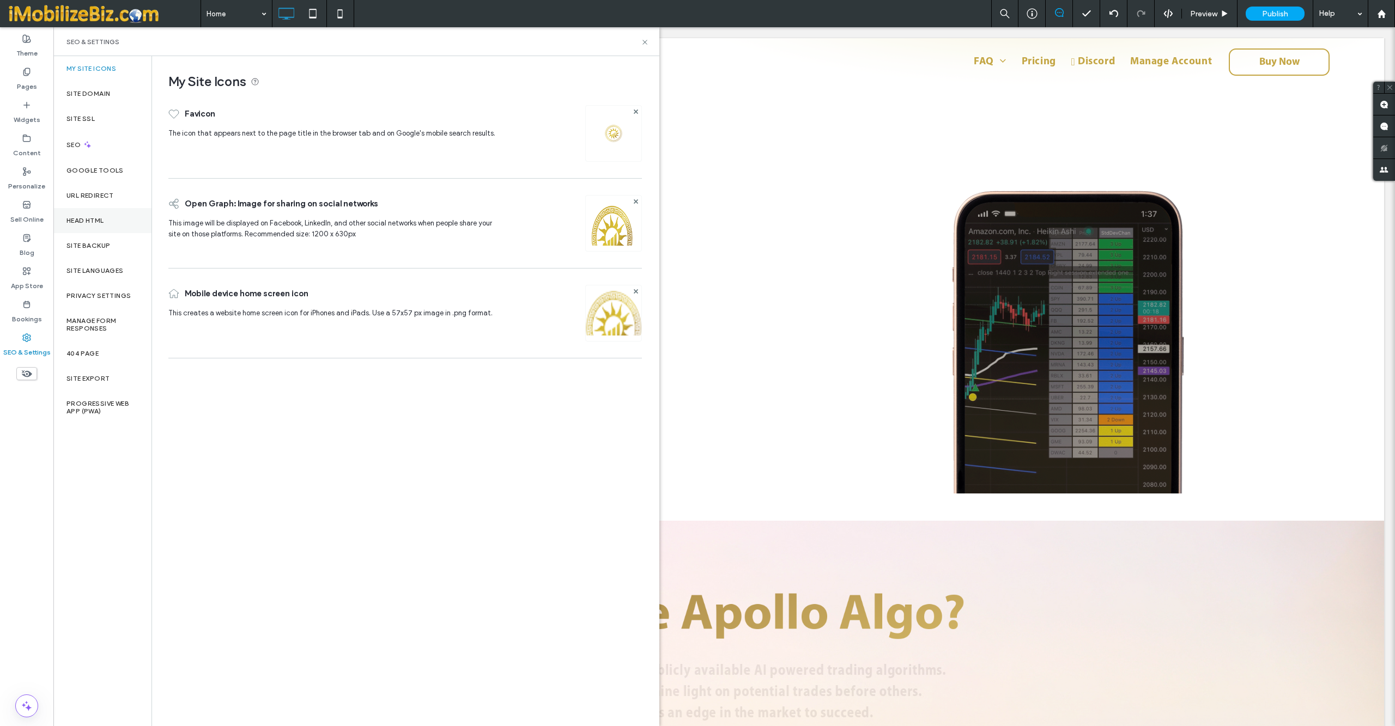
click at [96, 219] on label "Head HTML" at bounding box center [85, 221] width 38 height 8
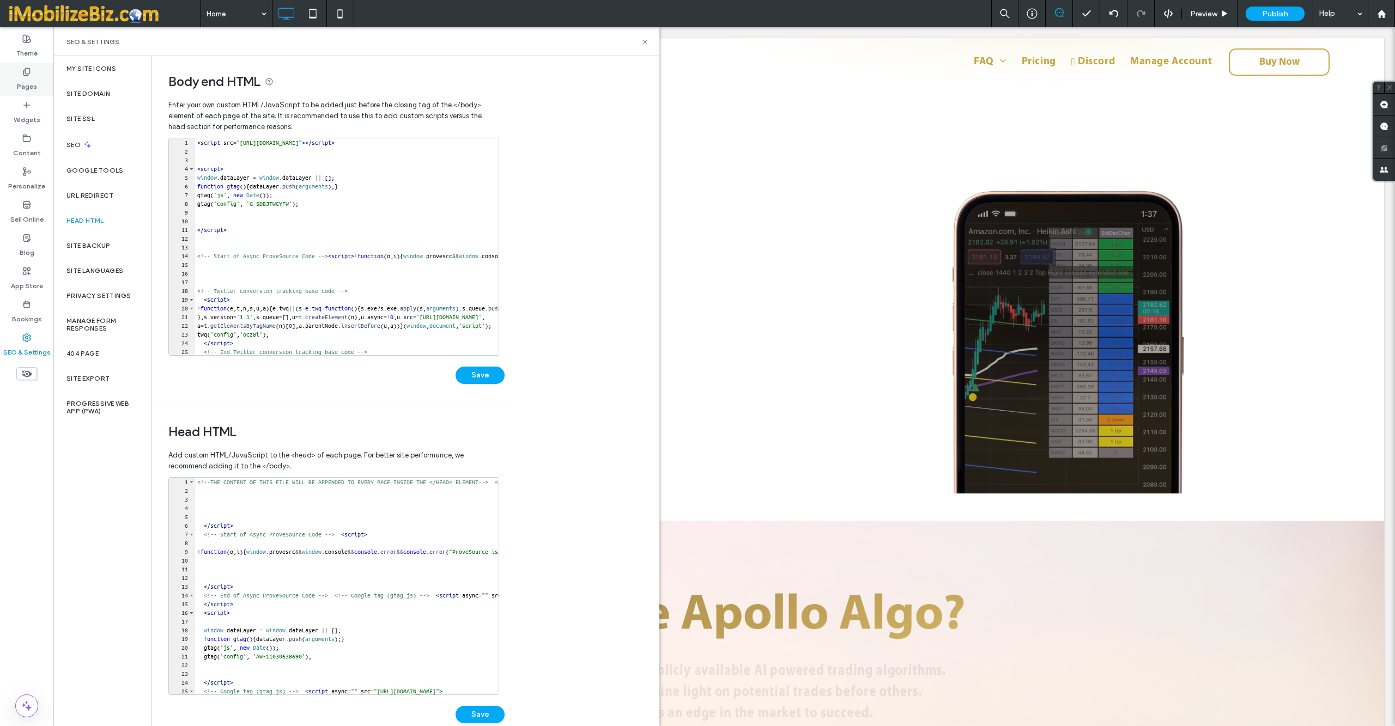
click at [31, 81] on label "Pages" at bounding box center [27, 83] width 20 height 15
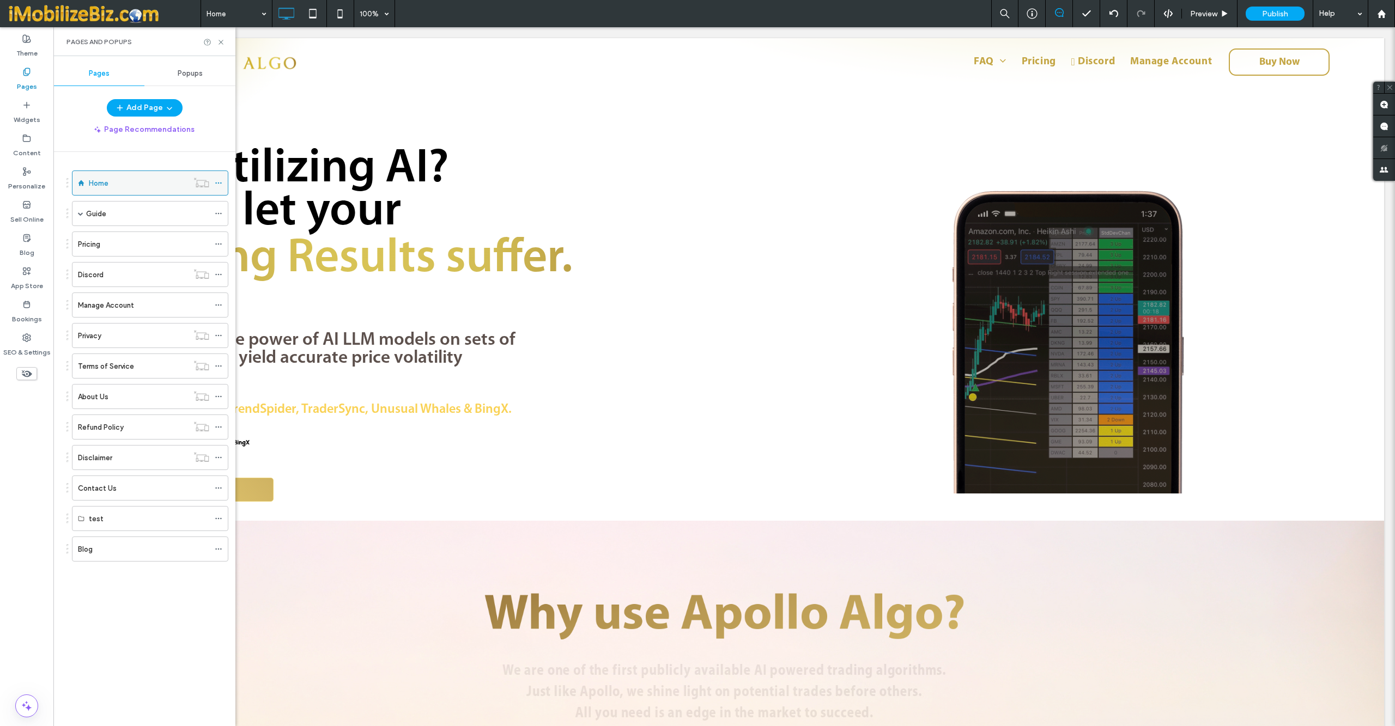
click at [219, 184] on use at bounding box center [218, 184] width 6 height 2
click at [1163, 14] on icon at bounding box center [1168, 14] width 10 height 10
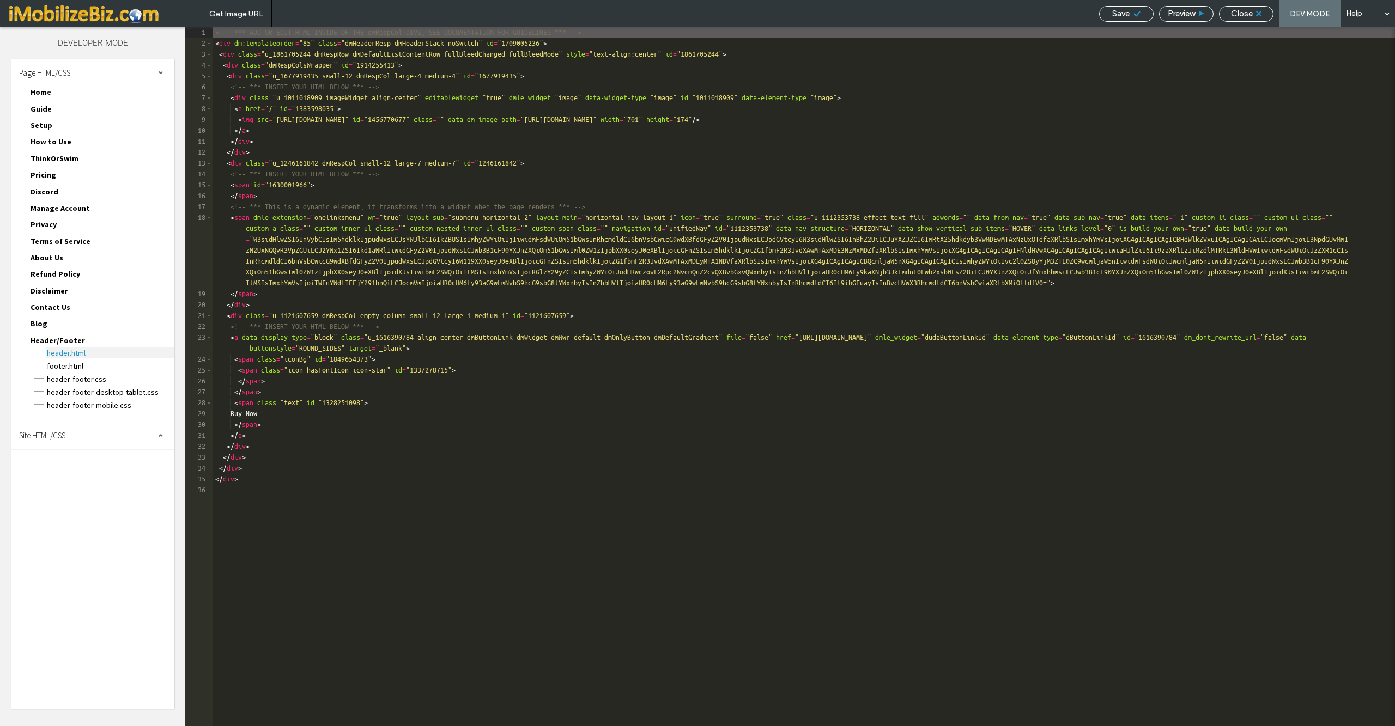
click at [78, 348] on span "header.html" at bounding box center [110, 353] width 128 height 11
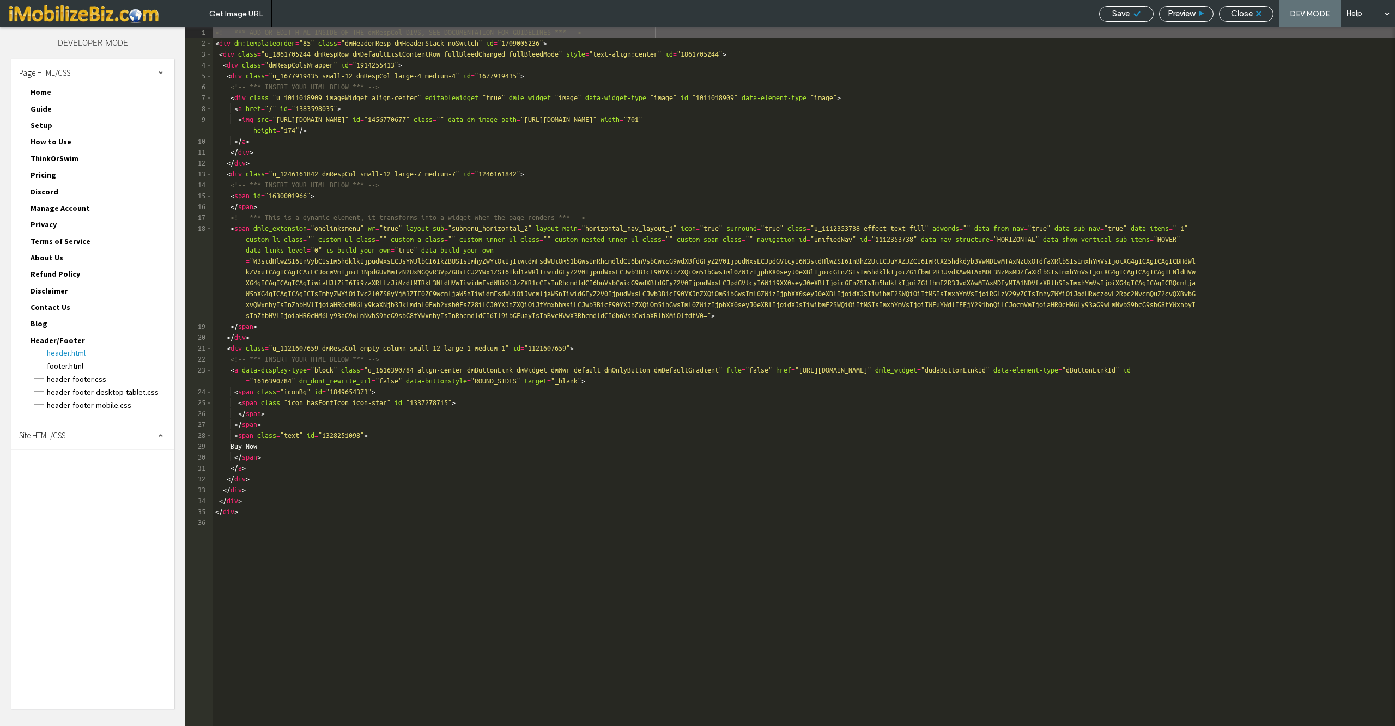
click at [130, 423] on div "Site HTML/CSS" at bounding box center [92, 435] width 163 height 27
click at [1180, 12] on span "Preview" at bounding box center [1181, 14] width 27 height 10
click at [1241, 20] on div "Close" at bounding box center [1246, 14] width 54 height 16
click at [1239, 9] on span "Close" at bounding box center [1242, 14] width 22 height 10
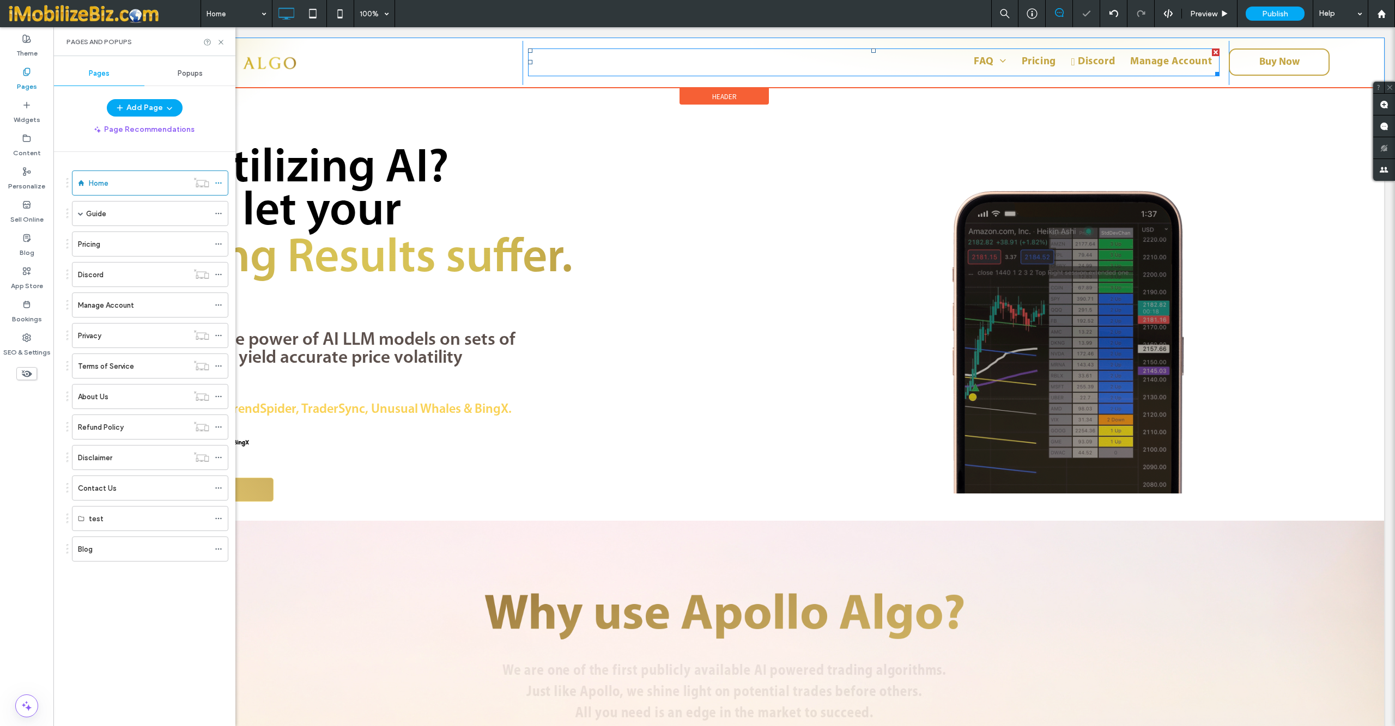
click at [1068, 71] on nav "FAQ Guide Setup Pricing Discord Manage Account" at bounding box center [874, 63] width 692 height 28
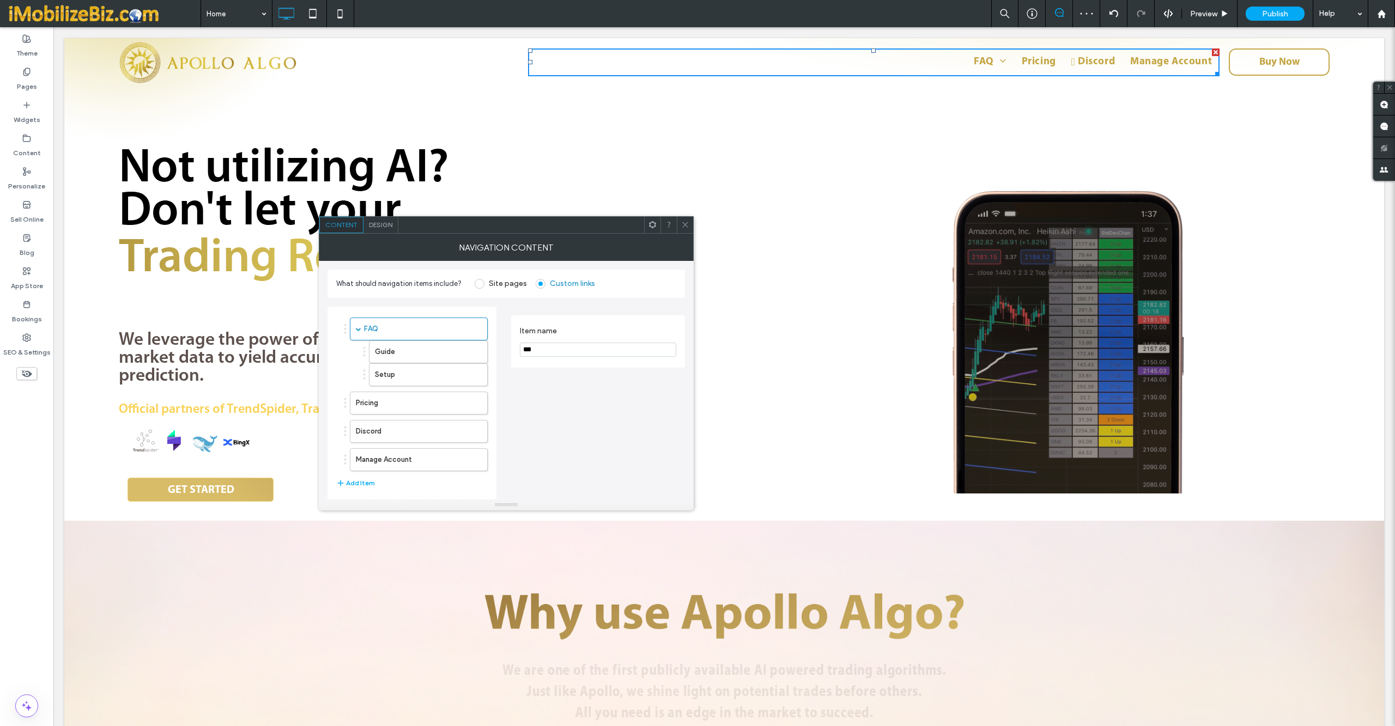
click at [378, 222] on span "Design" at bounding box center [380, 225] width 23 height 8
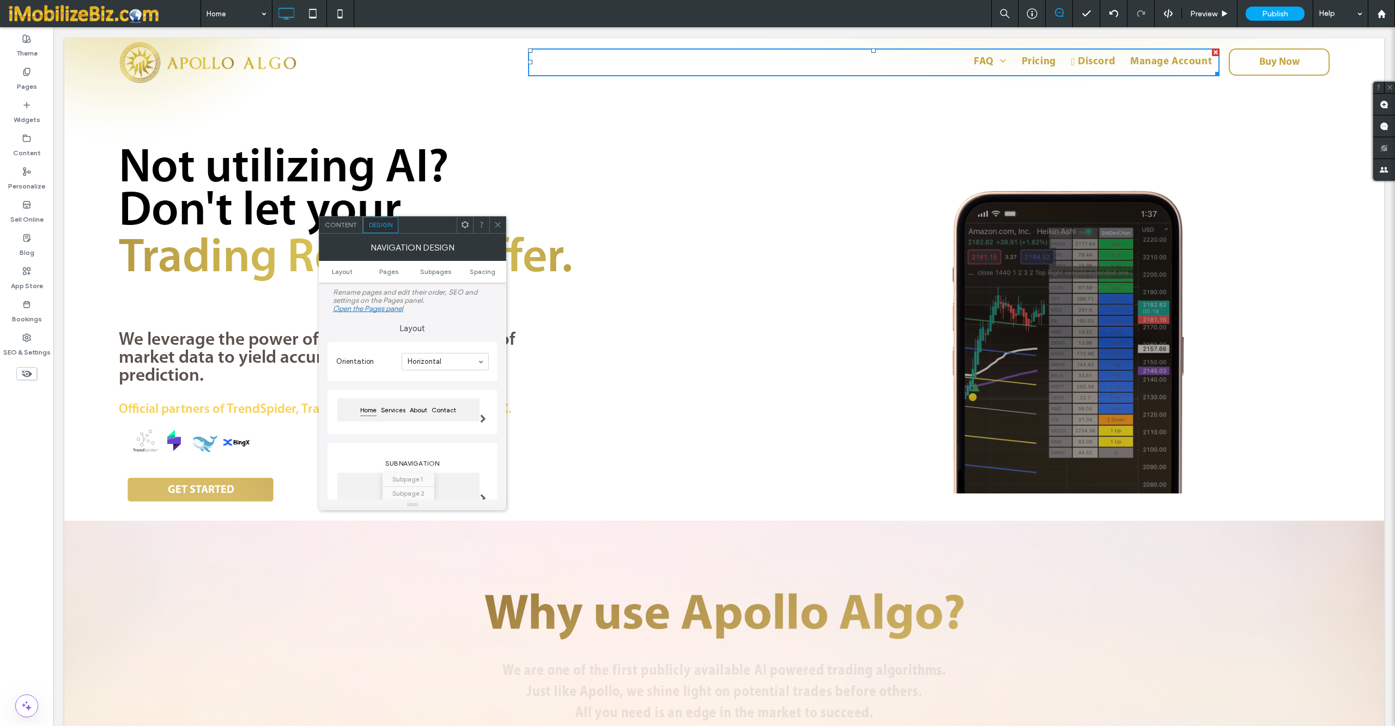
click at [469, 229] on icon at bounding box center [465, 225] width 8 height 8
click at [496, 346] on span "Edit HTML/CSS" at bounding box center [499, 342] width 56 height 9
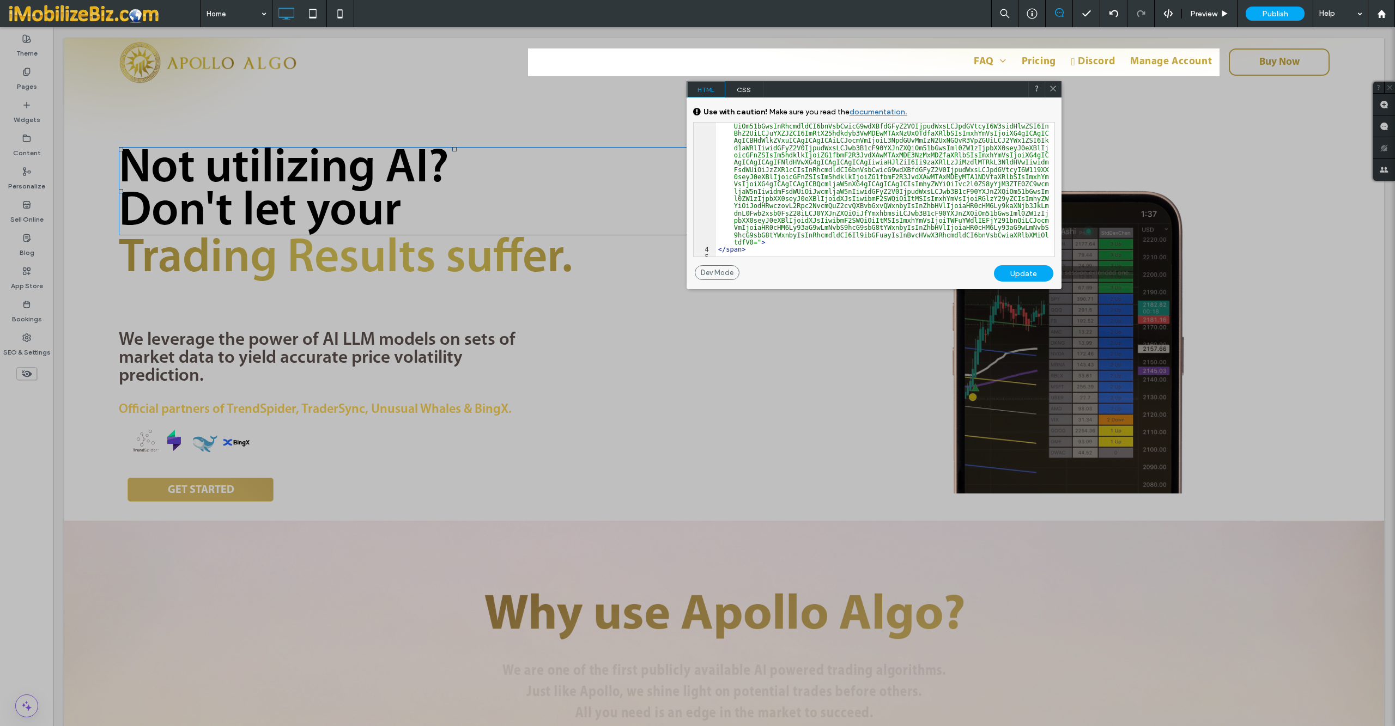
scroll to position [0, 0]
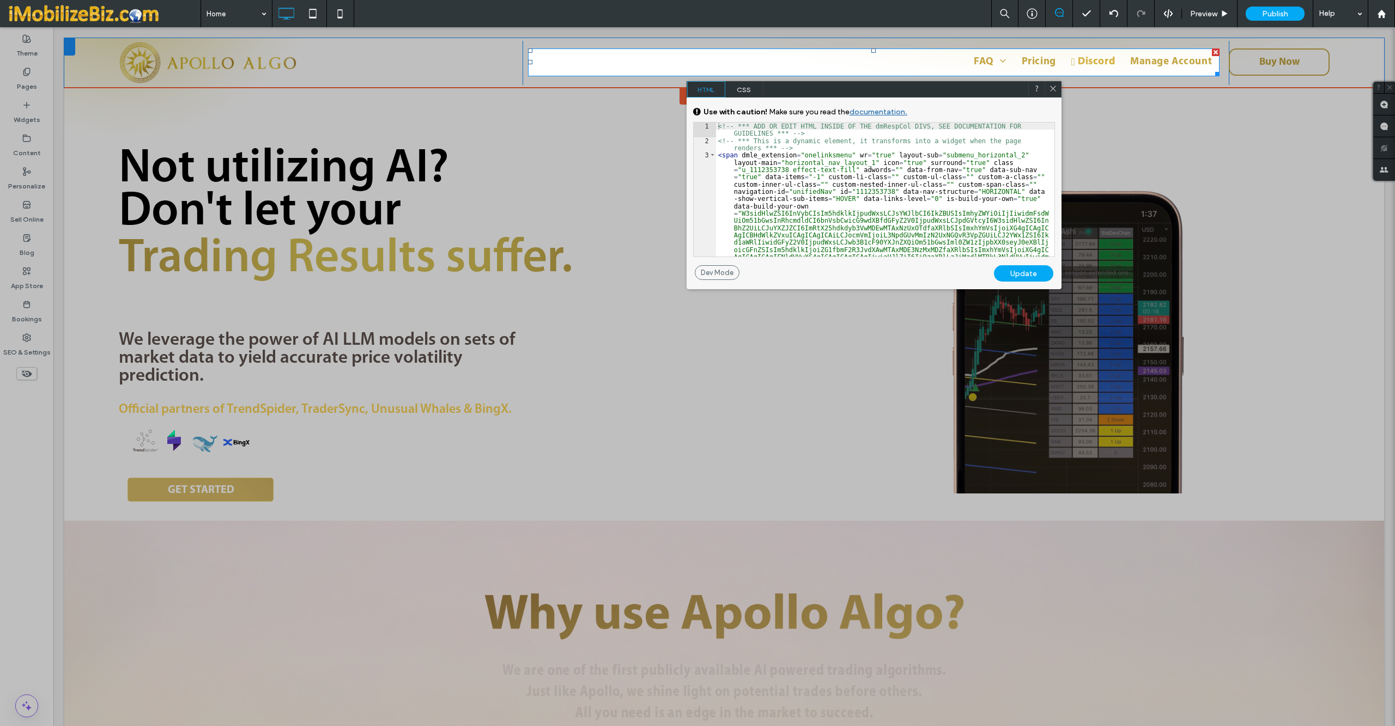
click at [1064, 65] on link "Discord" at bounding box center [1093, 62] width 59 height 16
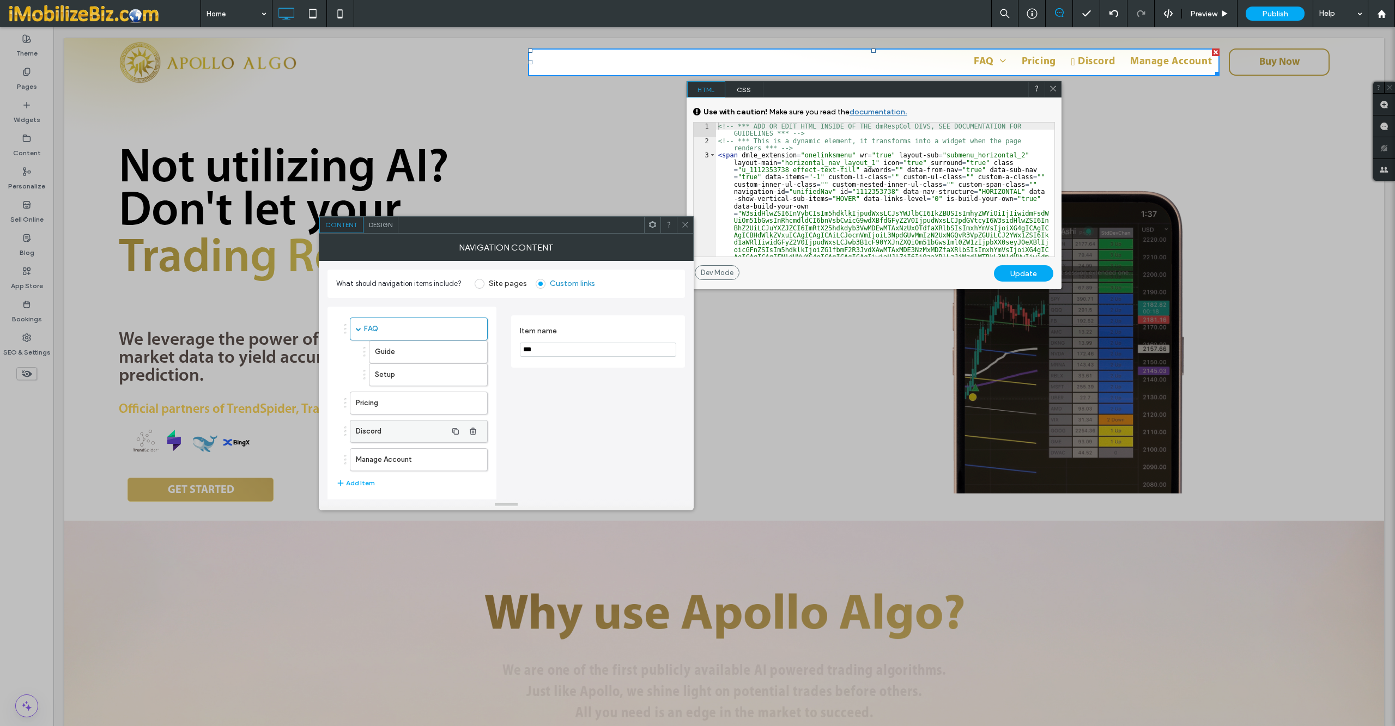
click at [408, 436] on label "Discord" at bounding box center [401, 432] width 91 height 22
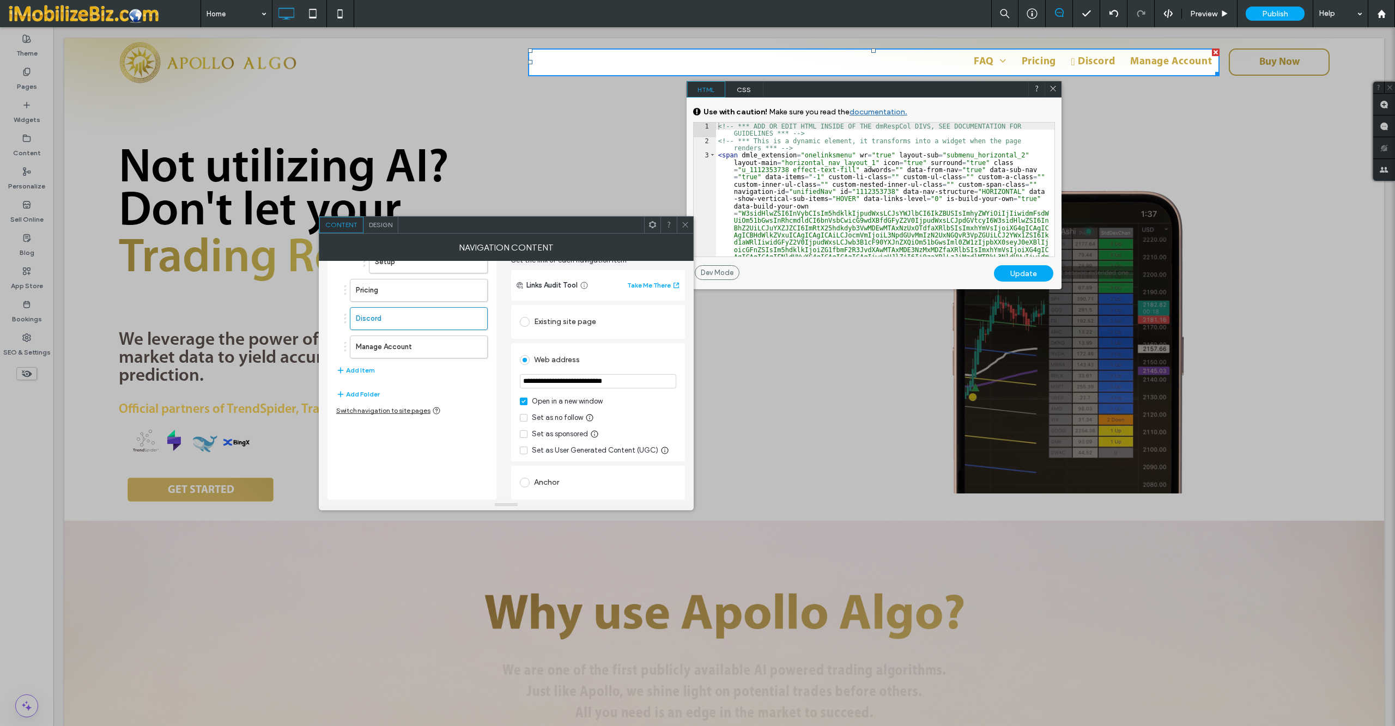
scroll to position [113, 0]
click at [682, 229] on icon at bounding box center [685, 225] width 8 height 8
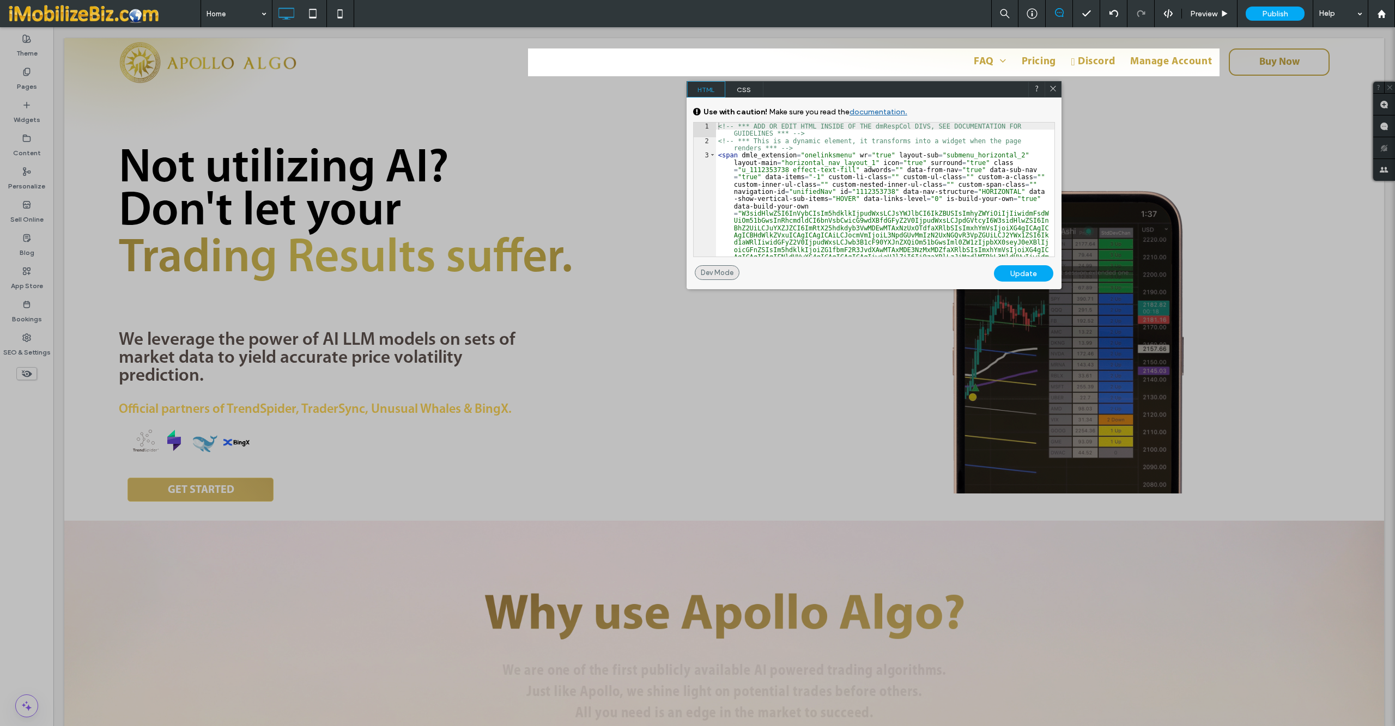
click at [711, 267] on div "Dev Mode" at bounding box center [717, 272] width 45 height 15
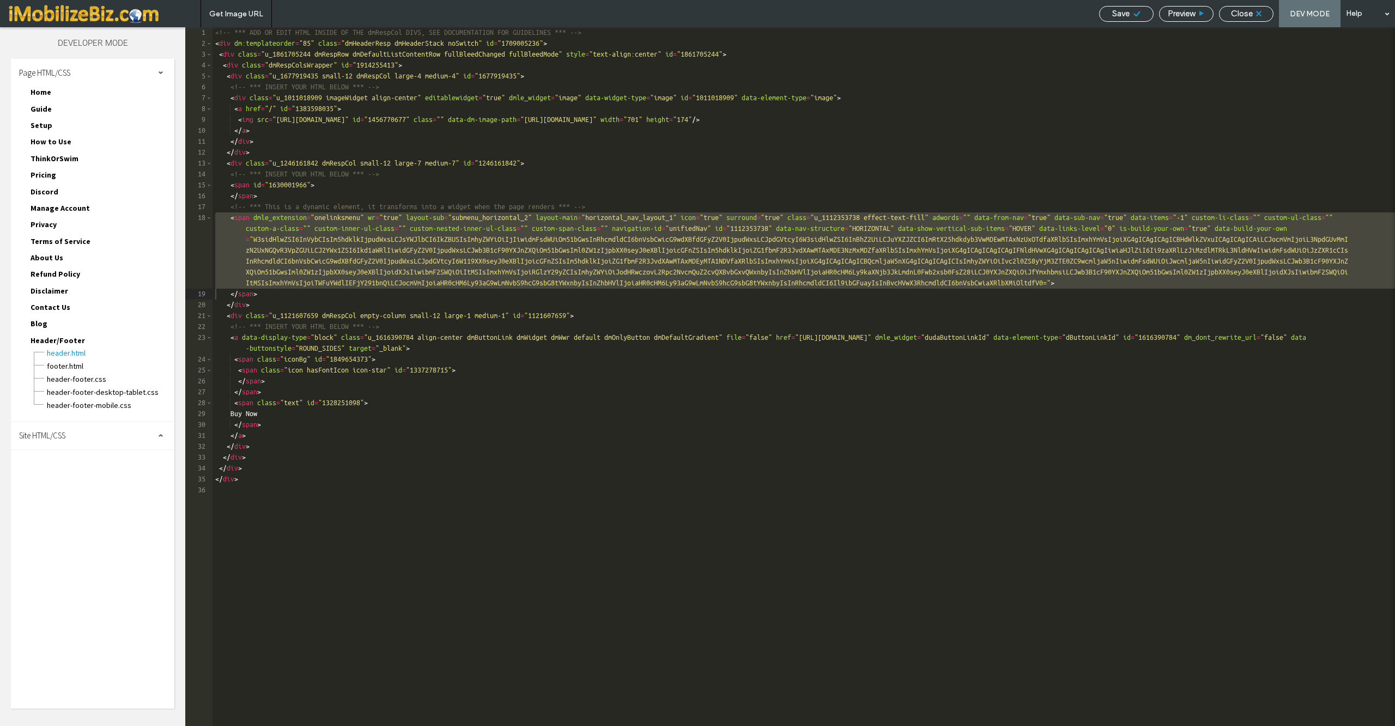
click at [157, 426] on div "Site HTML/CSS" at bounding box center [92, 435] width 163 height 27
click at [63, 478] on span "site.css" at bounding box center [113, 483] width 124 height 11
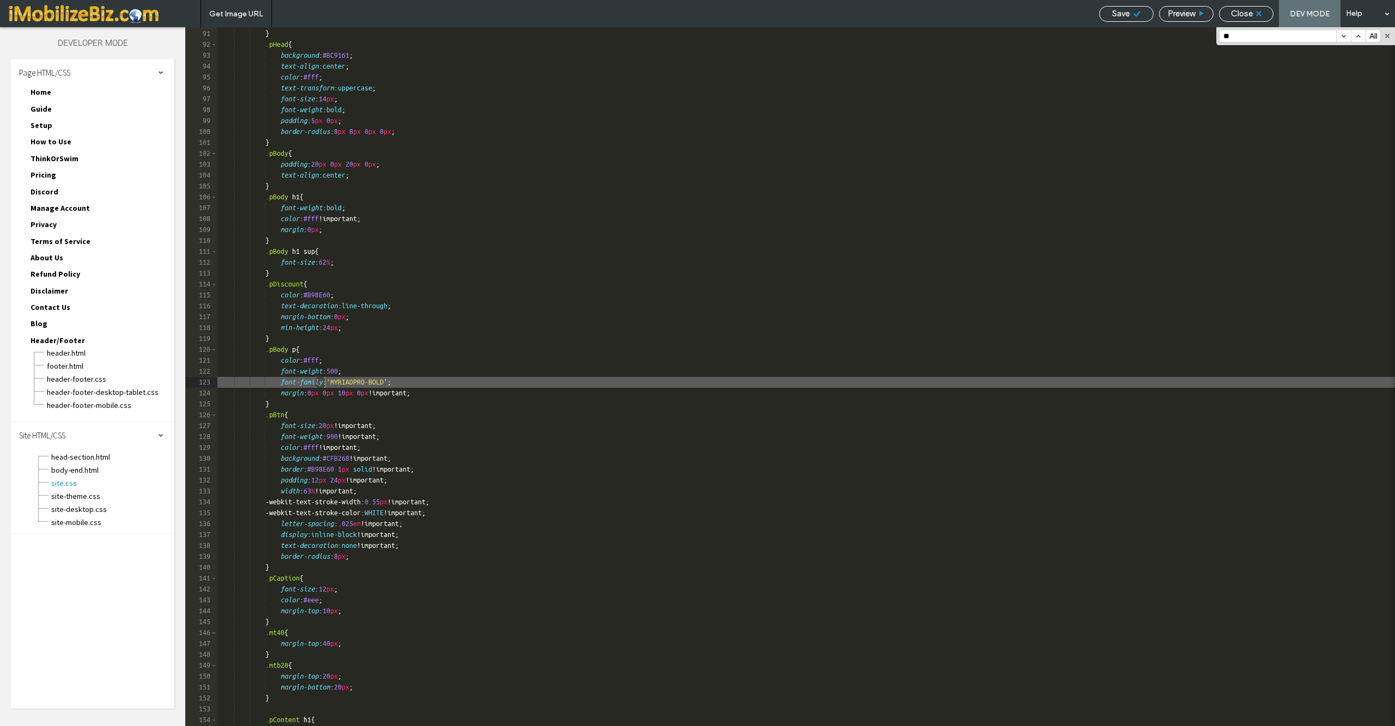
scroll to position [979, 0]
type input "*"
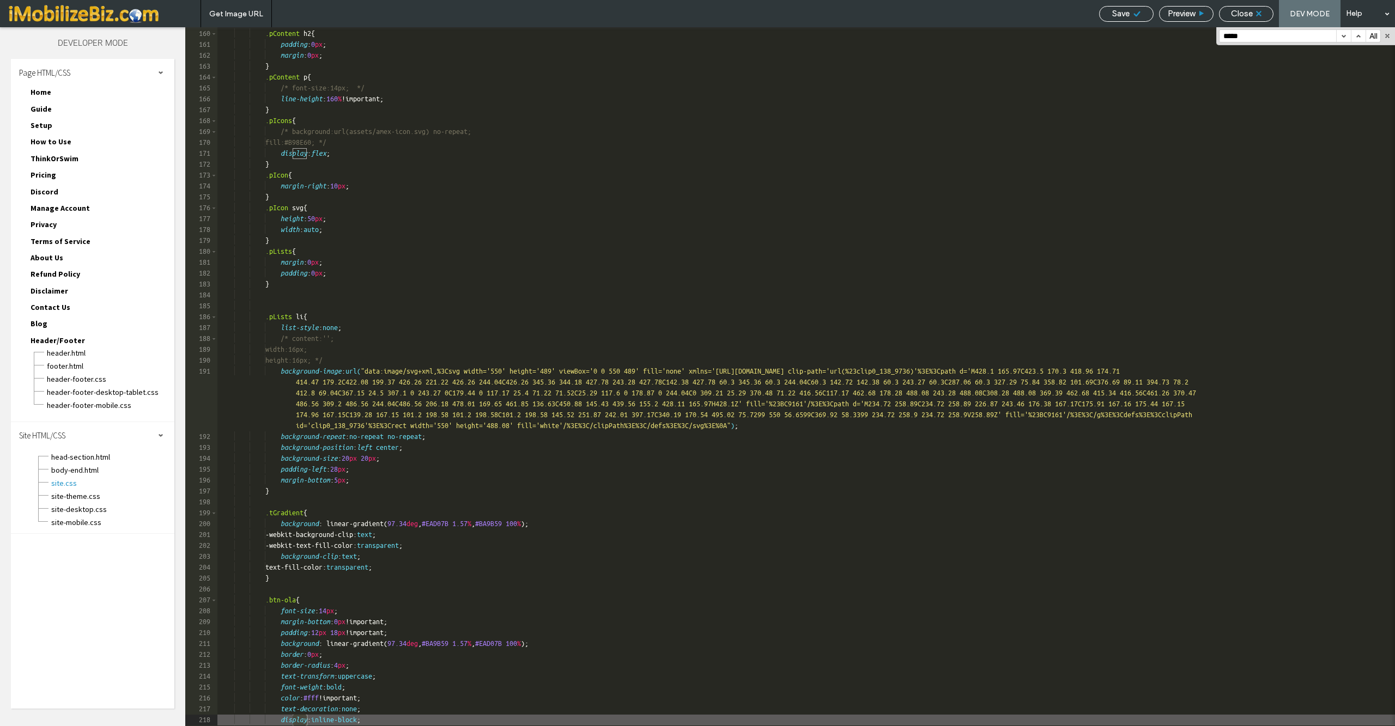
scroll to position [881, 0]
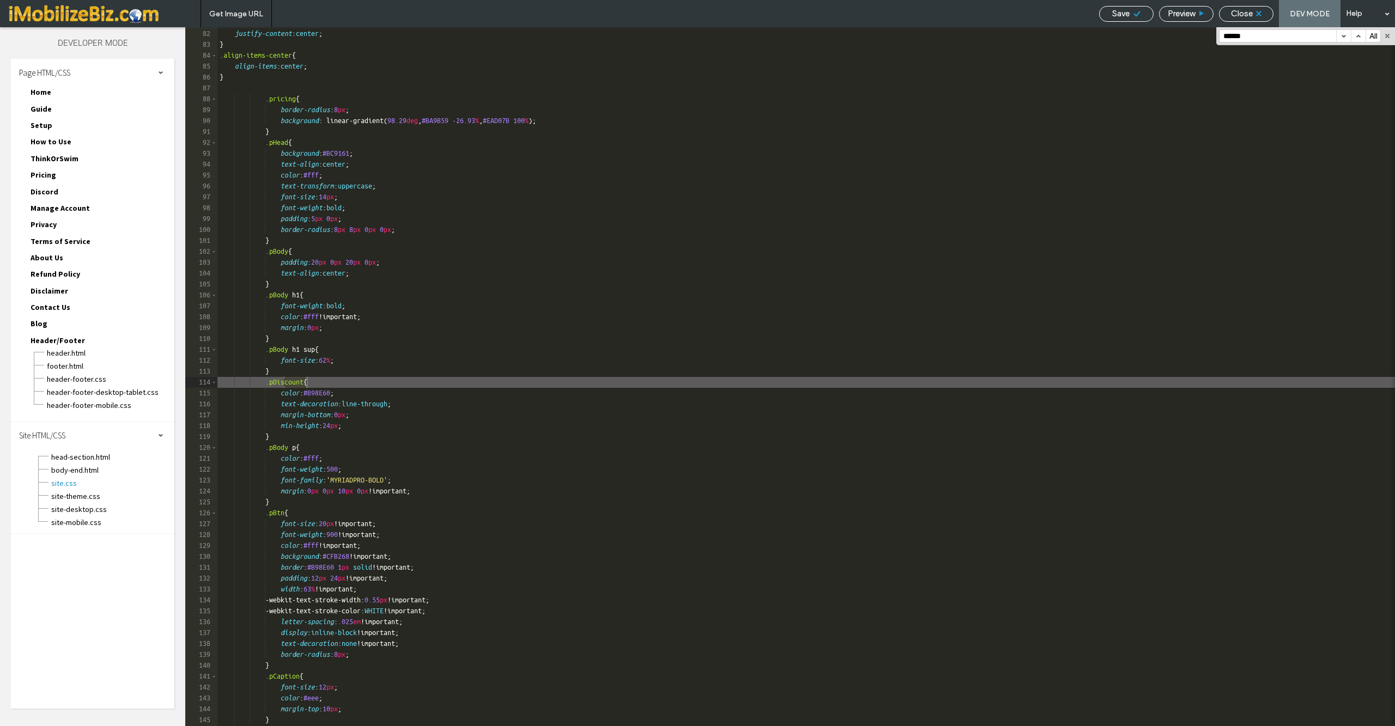
type input "*******"
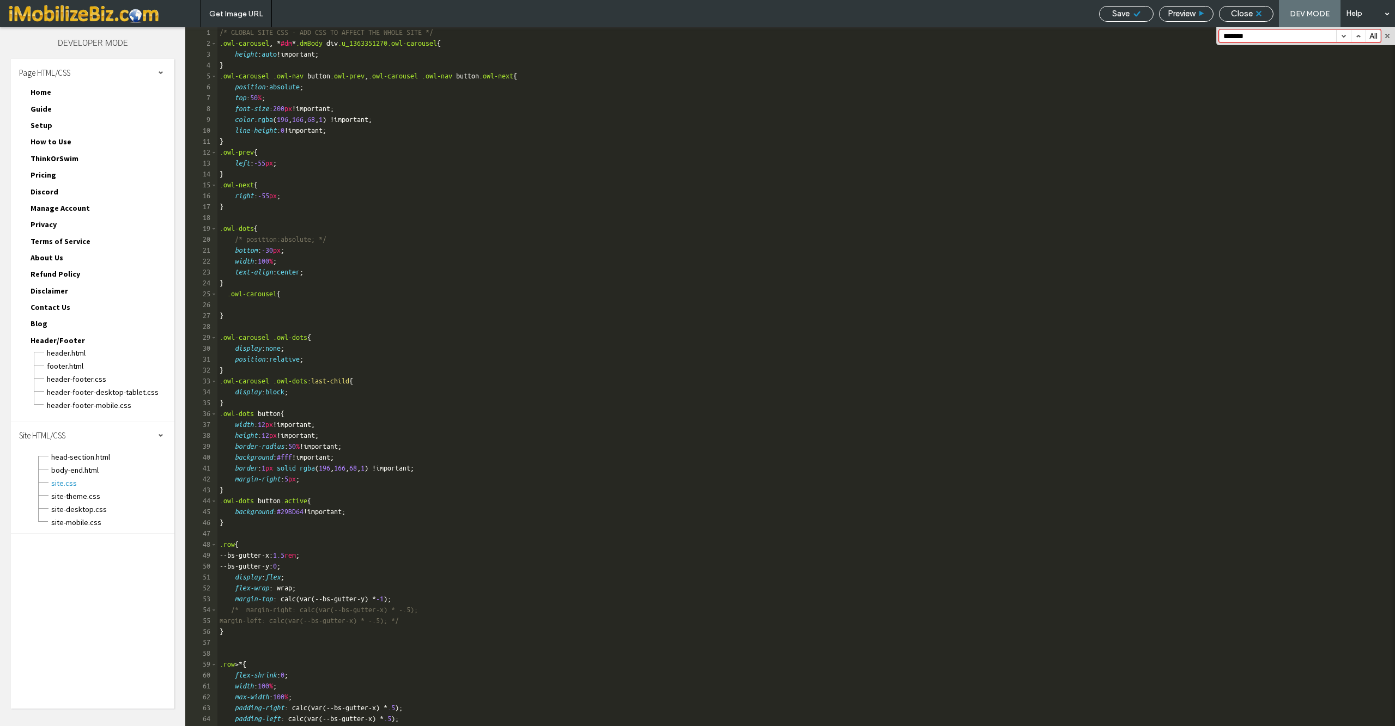
scroll to position [0, 0]
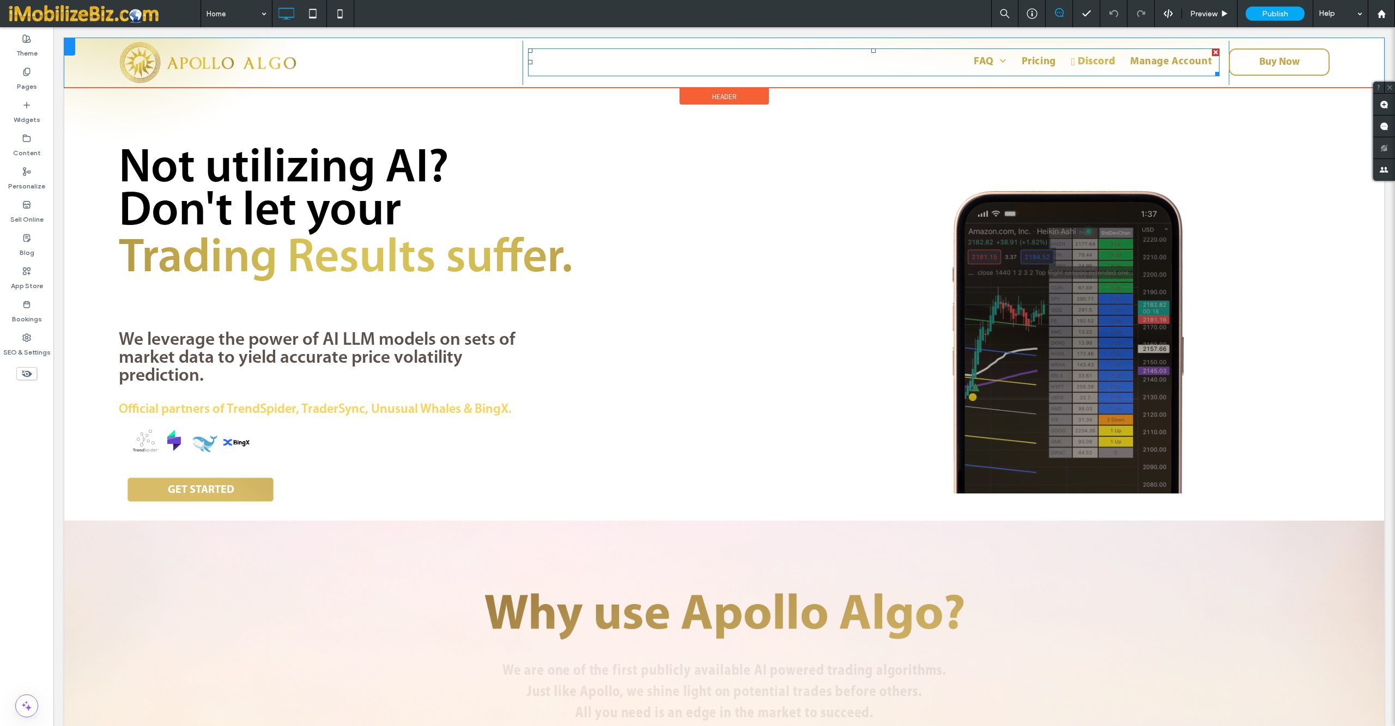
click at [1067, 63] on link "Discord" at bounding box center [1093, 62] width 59 height 16
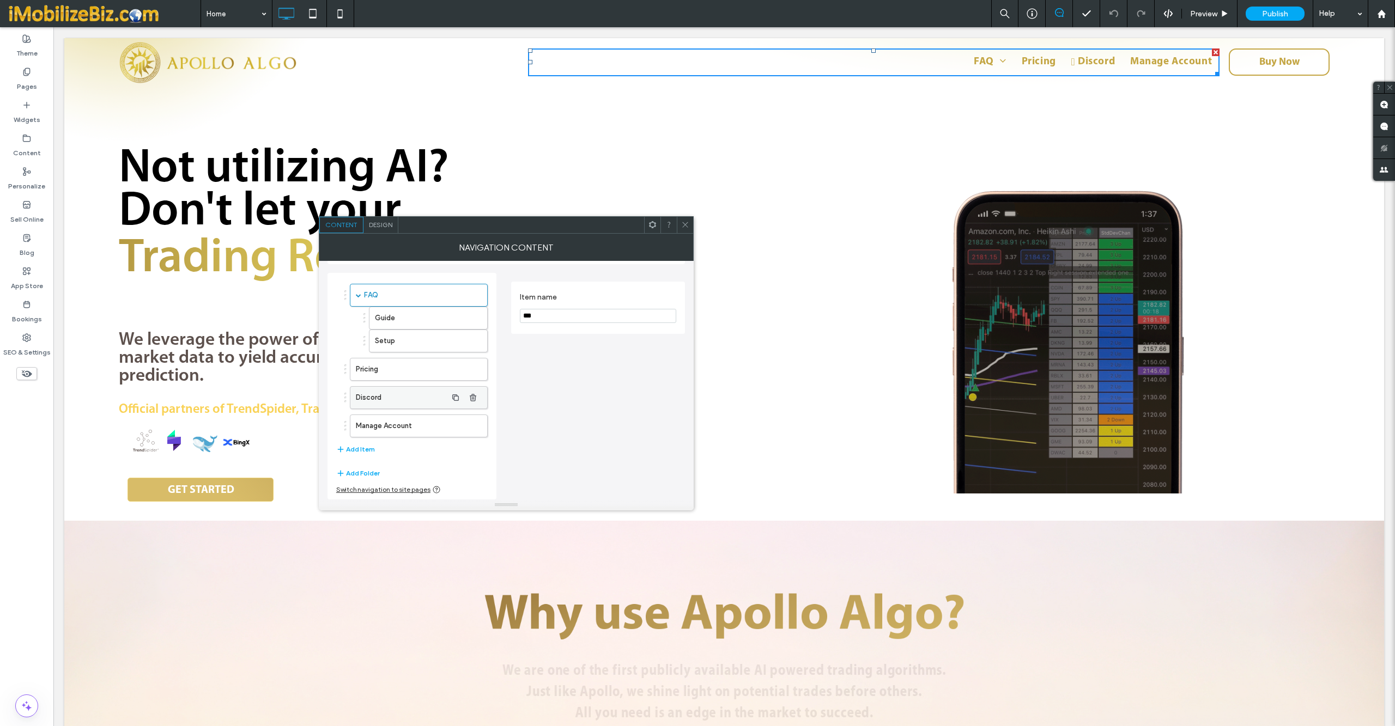
scroll to position [35, 0]
click at [651, 226] on icon at bounding box center [653, 225] width 8 height 8
click at [671, 338] on div "Edit HTML/CSS" at bounding box center [680, 342] width 90 height 19
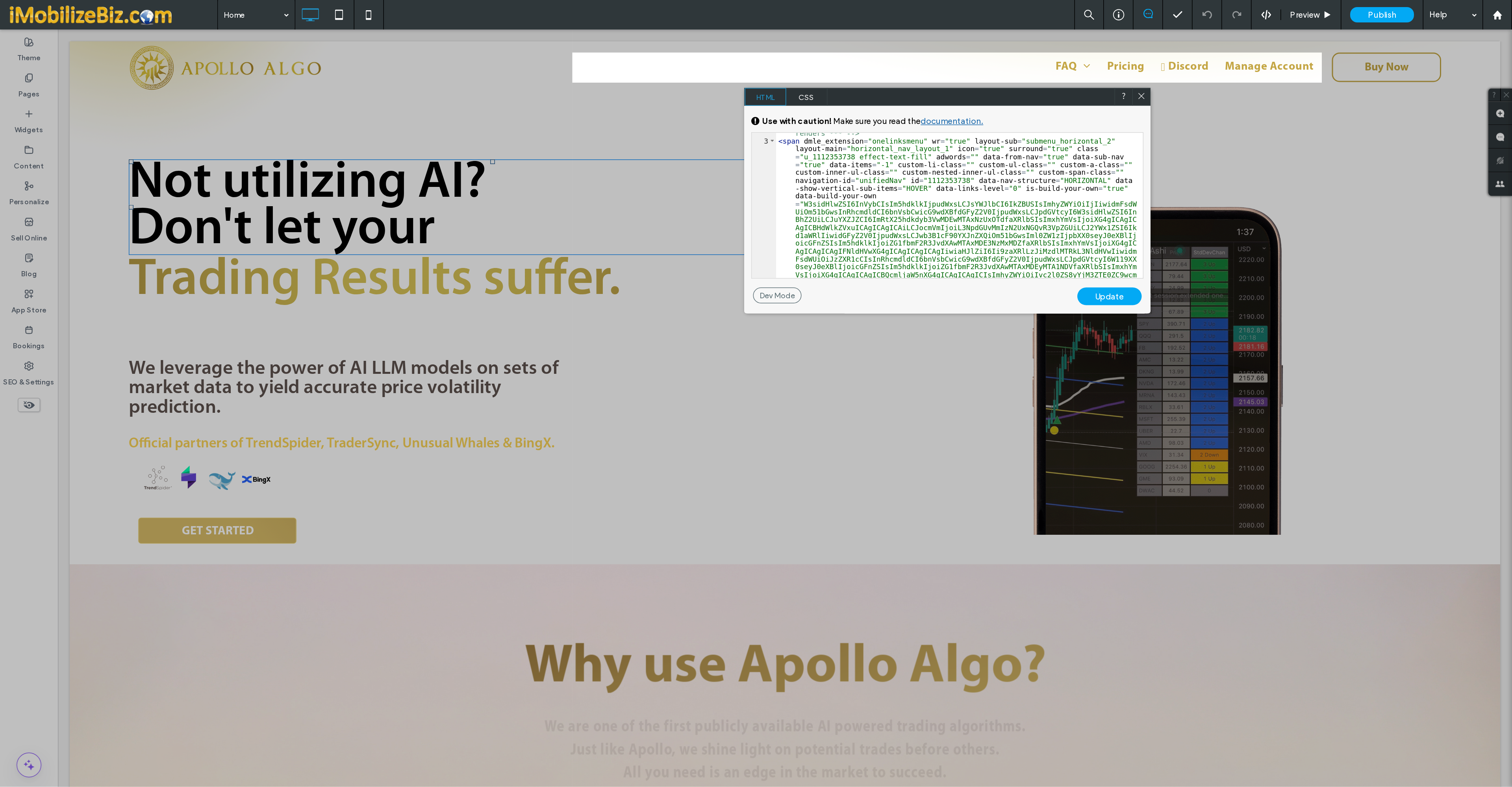
scroll to position [0, 0]
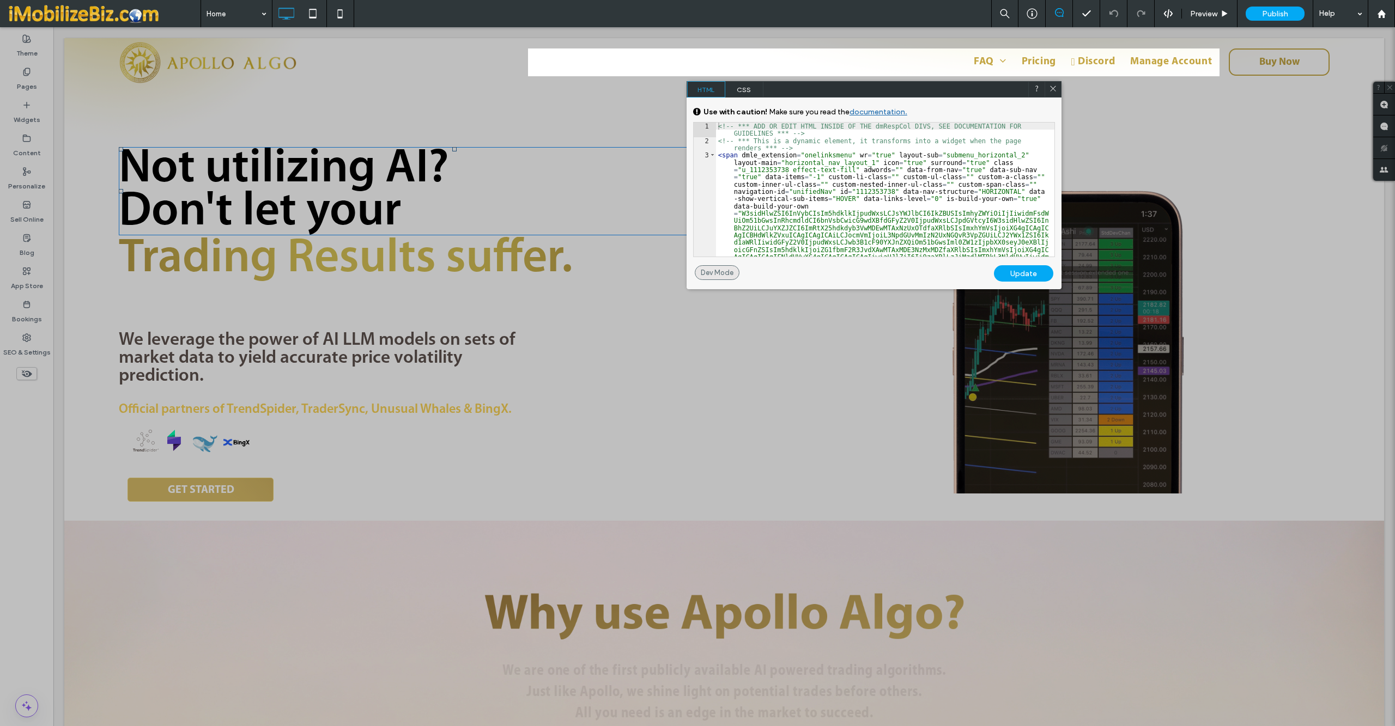
click at [717, 271] on div "Dev Mode" at bounding box center [717, 272] width 45 height 15
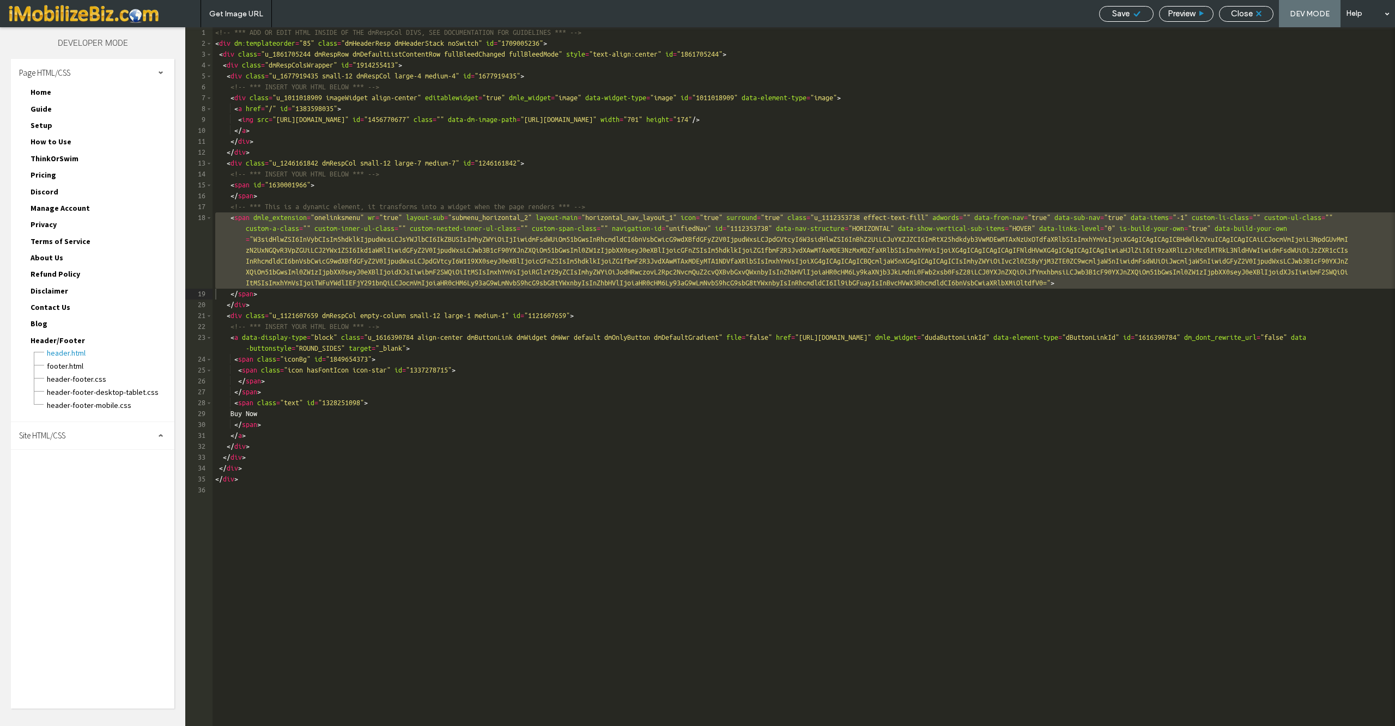
click at [1122, 342] on div "<!-- *** ADD OR EDIT HTML INSIDE OF THE dmRespCol DIVS, SEE DOCUMENTATION FOR G…" at bounding box center [896, 388] width 1367 height 722
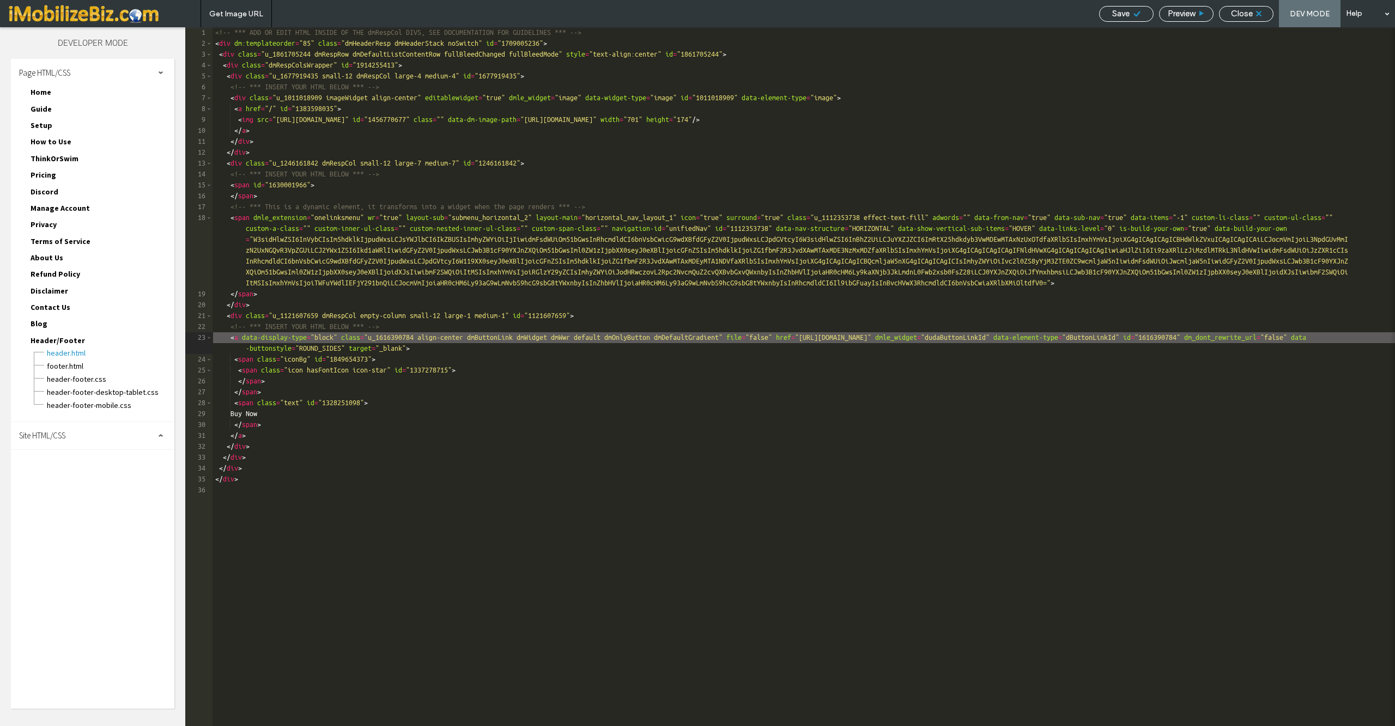
click at [1281, 240] on div "<!-- *** ADD OR EDIT HTML INSIDE OF THE dmRespCol DIVS, SEE DOCUMENTATION FOR G…" at bounding box center [896, 388] width 1367 height 722
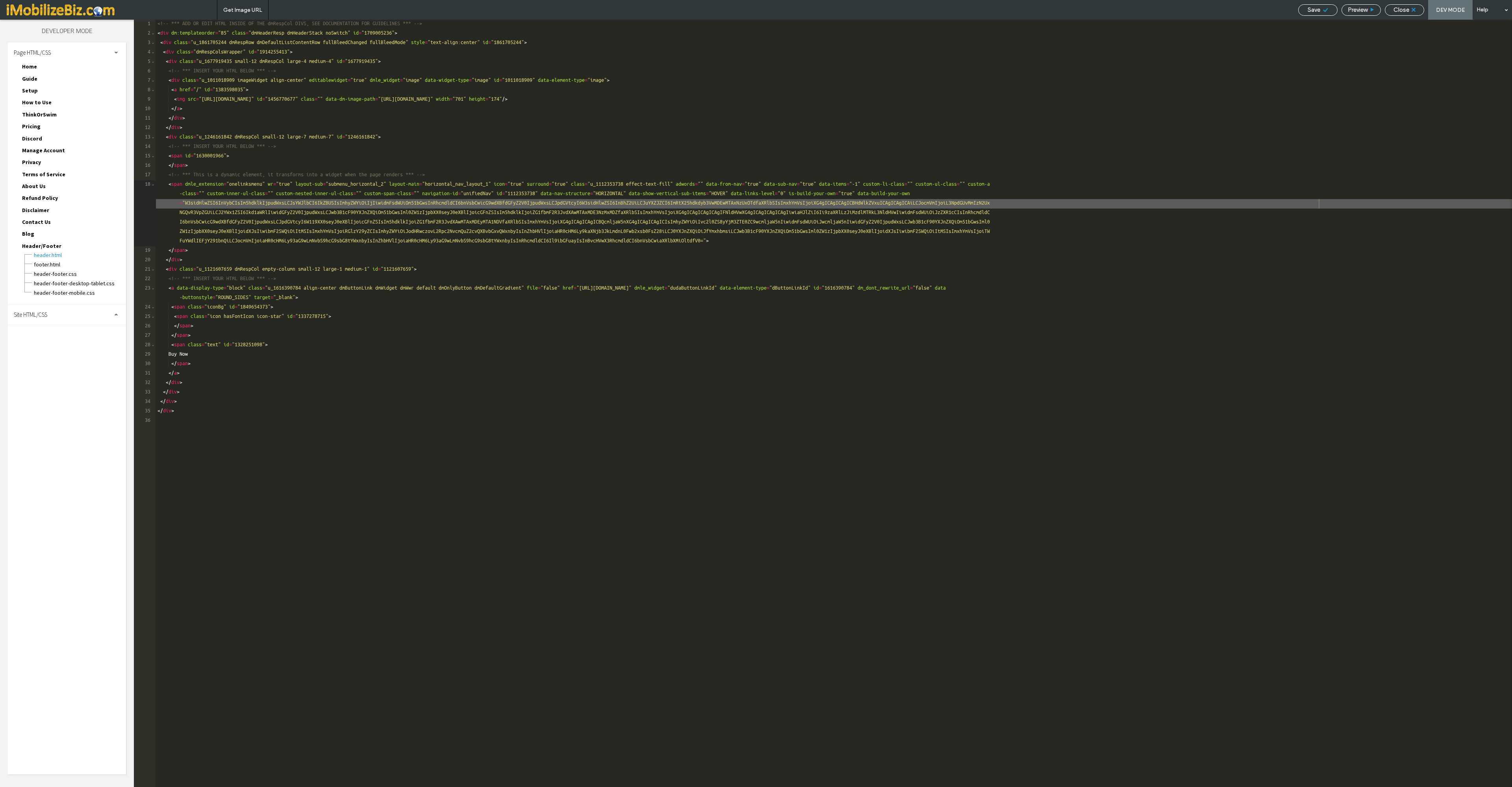
click at [40, 142] on span "Discord" at bounding box center [33, 139] width 20 height 7
click at [43, 152] on span "Discord.html" at bounding box center [79, 147] width 92 height 8
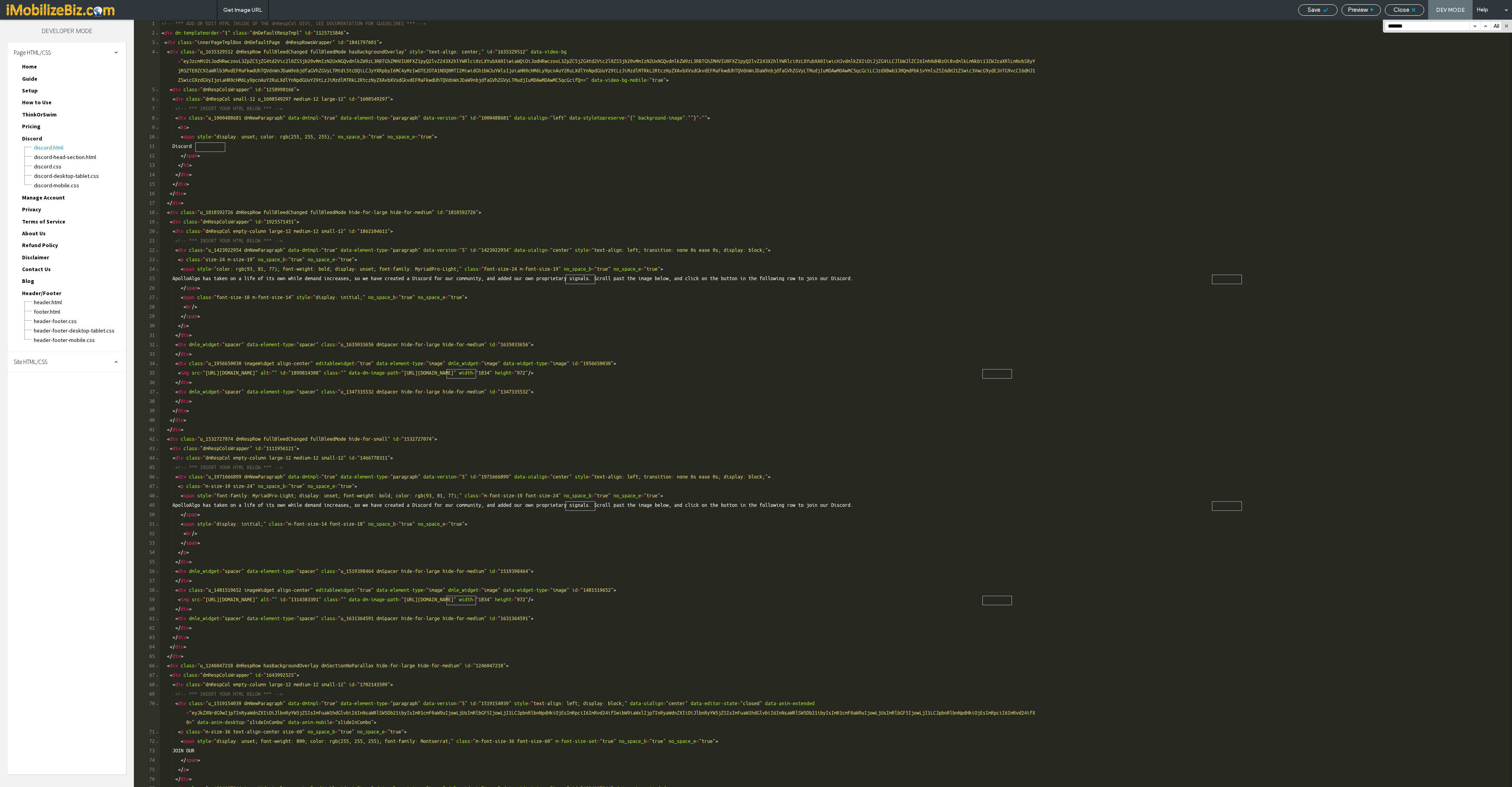
type input "*******"
click at [1008, 10] on use at bounding box center [1413, 9] width 4 height 4
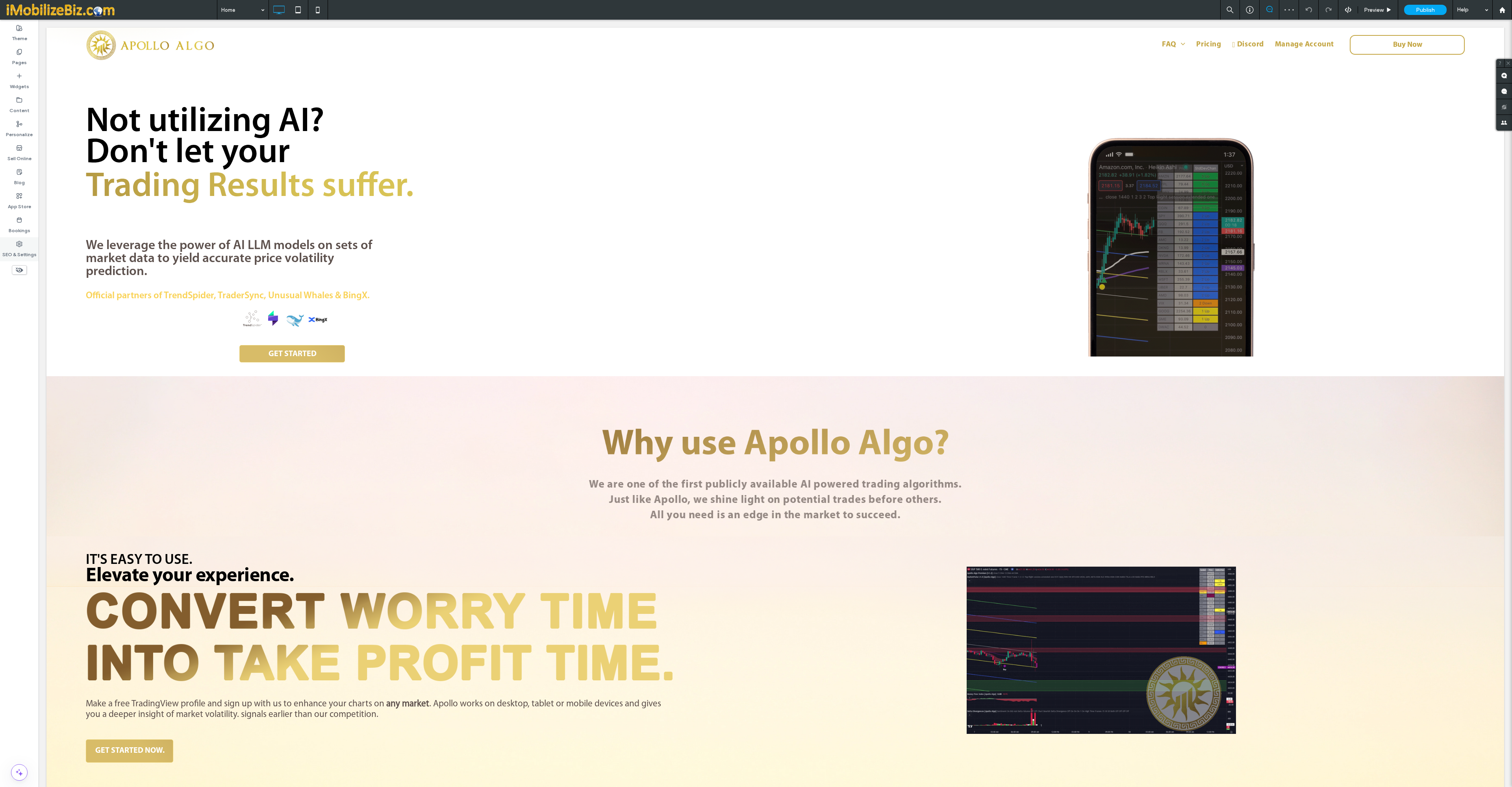
click at [15, 258] on label "SEO & Settings" at bounding box center [19, 252] width 34 height 11
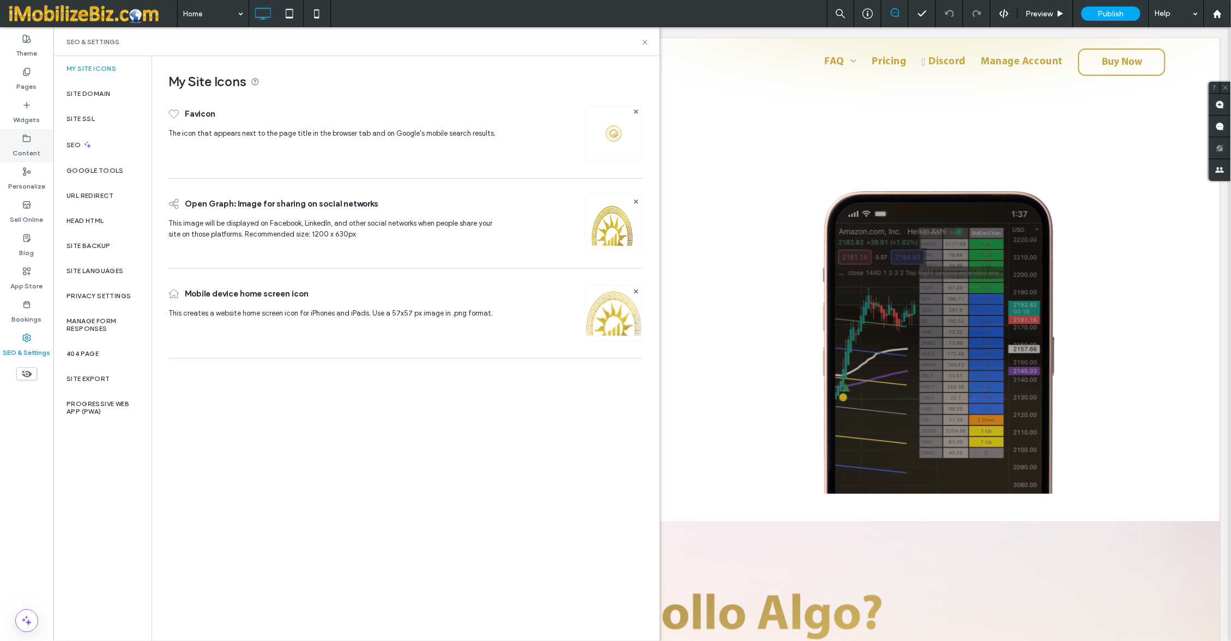
click at [28, 144] on label "Content" at bounding box center [27, 150] width 28 height 15
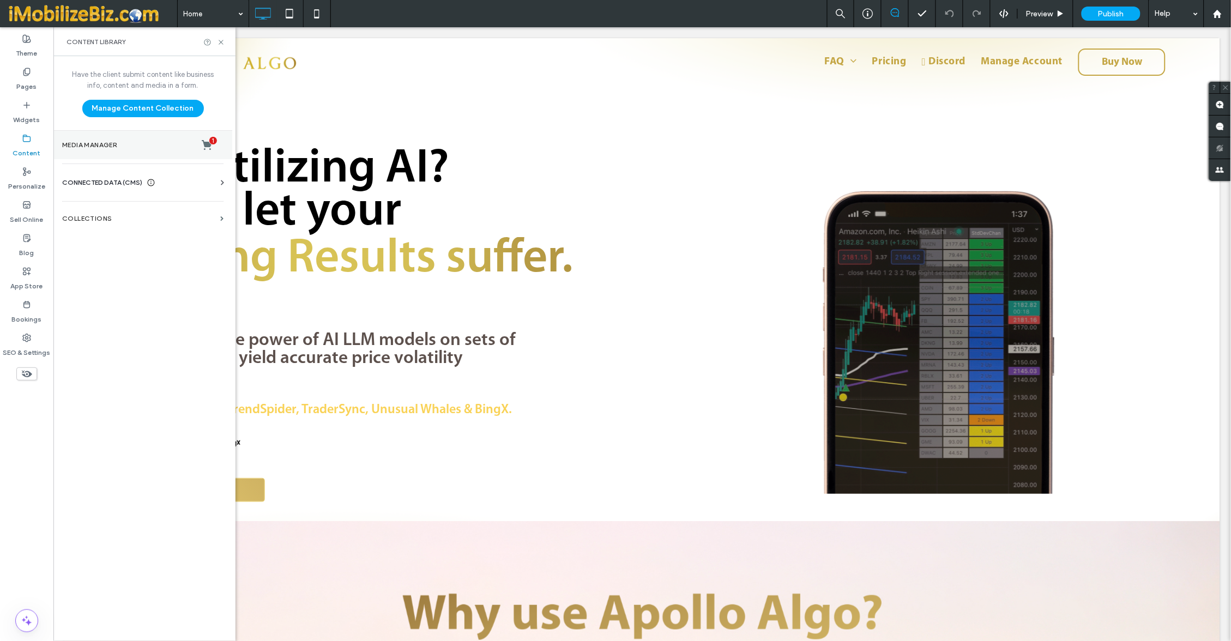
click at [101, 150] on label "Media Manager 1" at bounding box center [142, 145] width 161 height 11
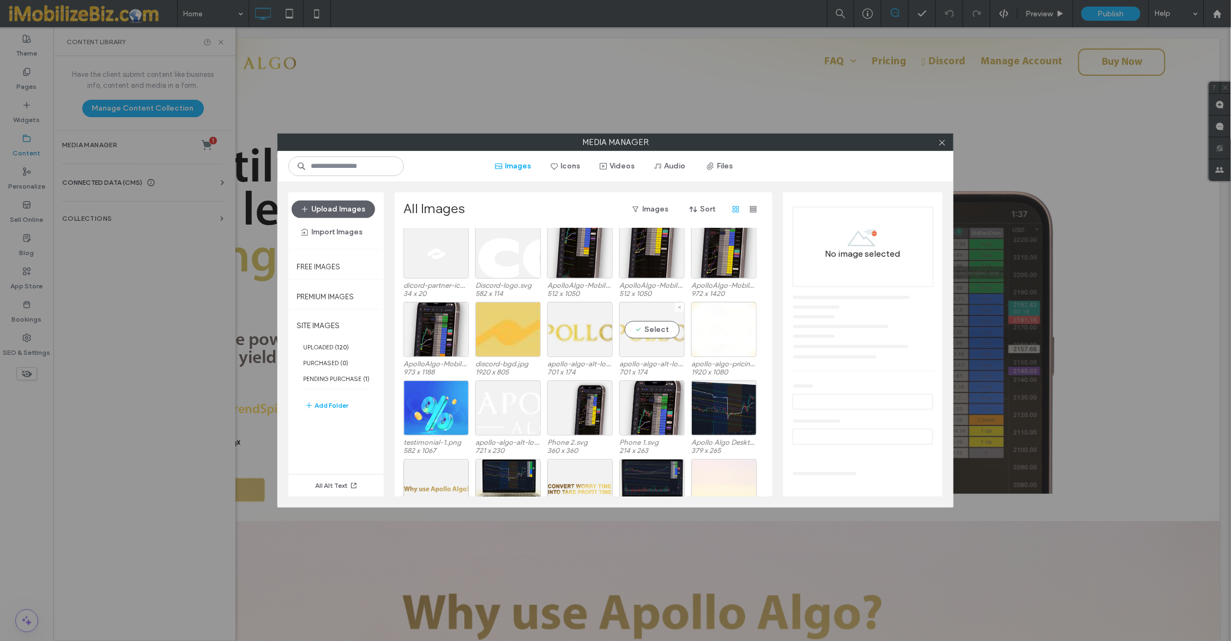
scroll to position [1594, 0]
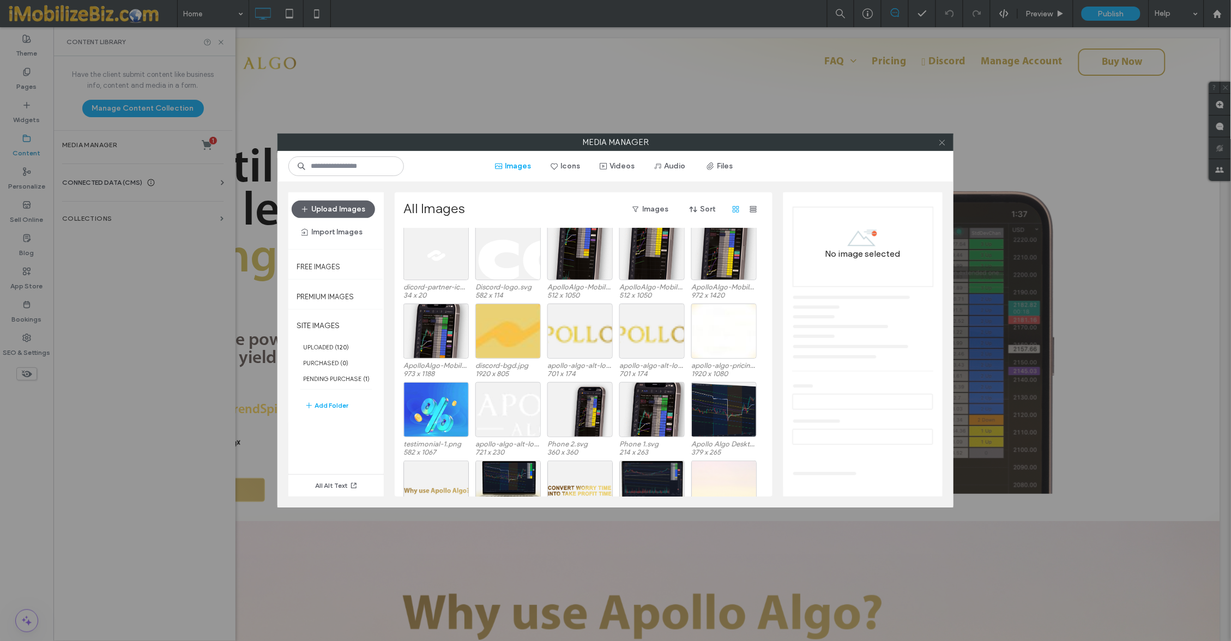
click at [940, 139] on icon at bounding box center [942, 142] width 8 height 8
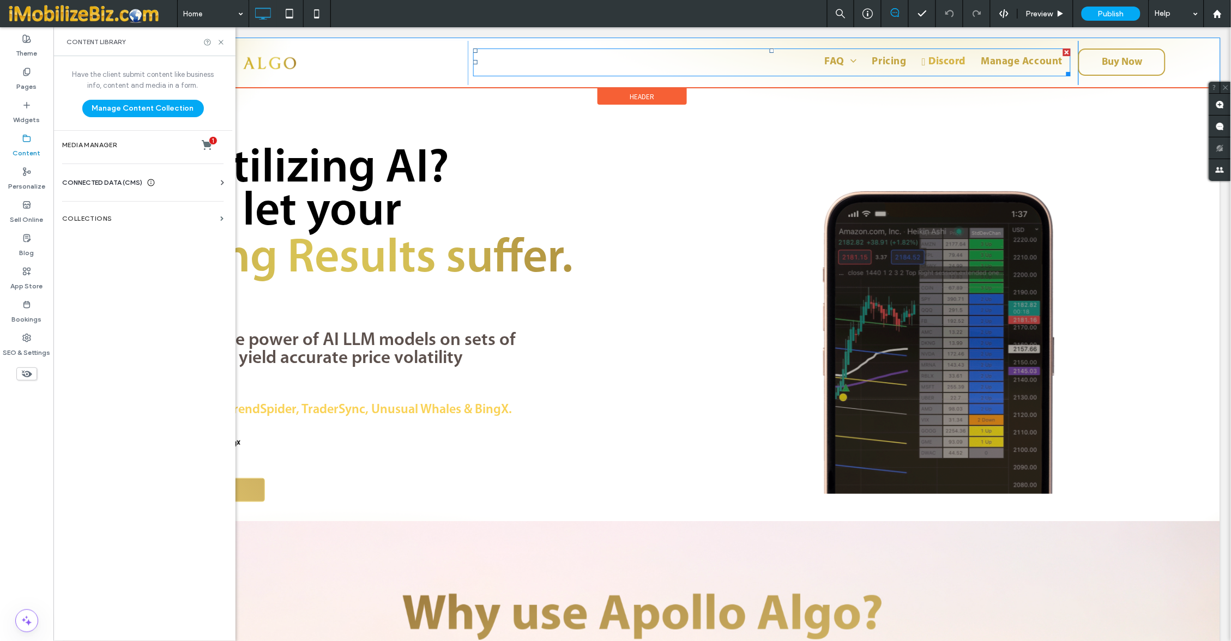
click at [917, 60] on link "Discord" at bounding box center [942, 62] width 59 height 16
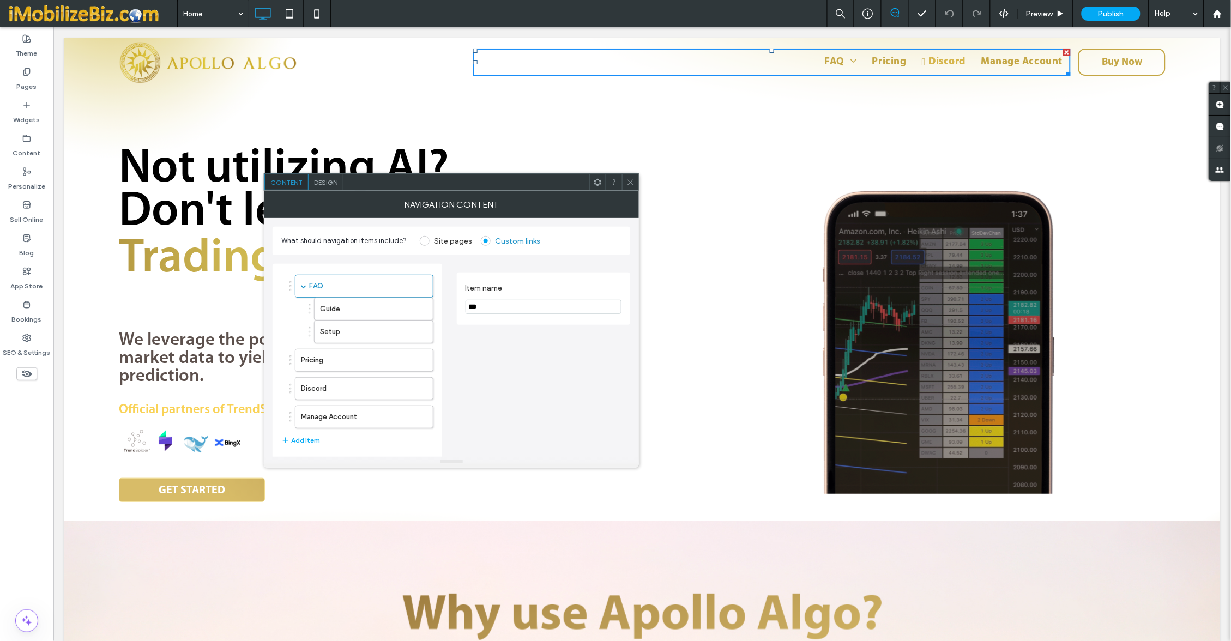
click at [917, 60] on link "Discord" at bounding box center [942, 62] width 59 height 16
click at [336, 186] on div "Design" at bounding box center [325, 182] width 35 height 16
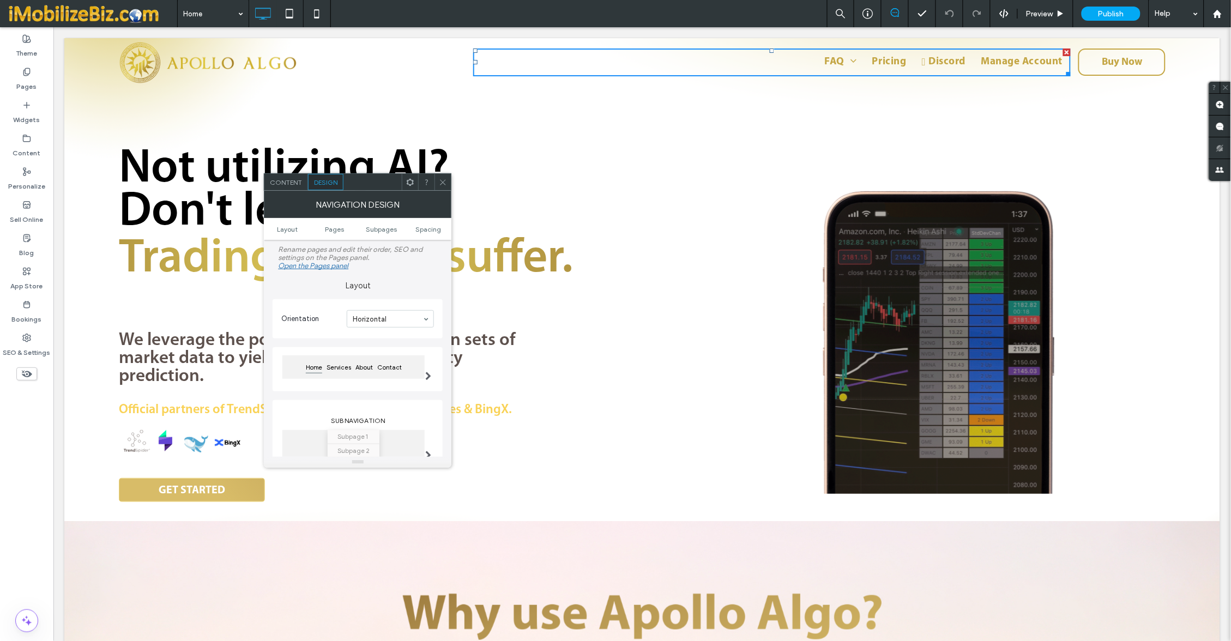
click at [440, 180] on icon at bounding box center [443, 182] width 8 height 8
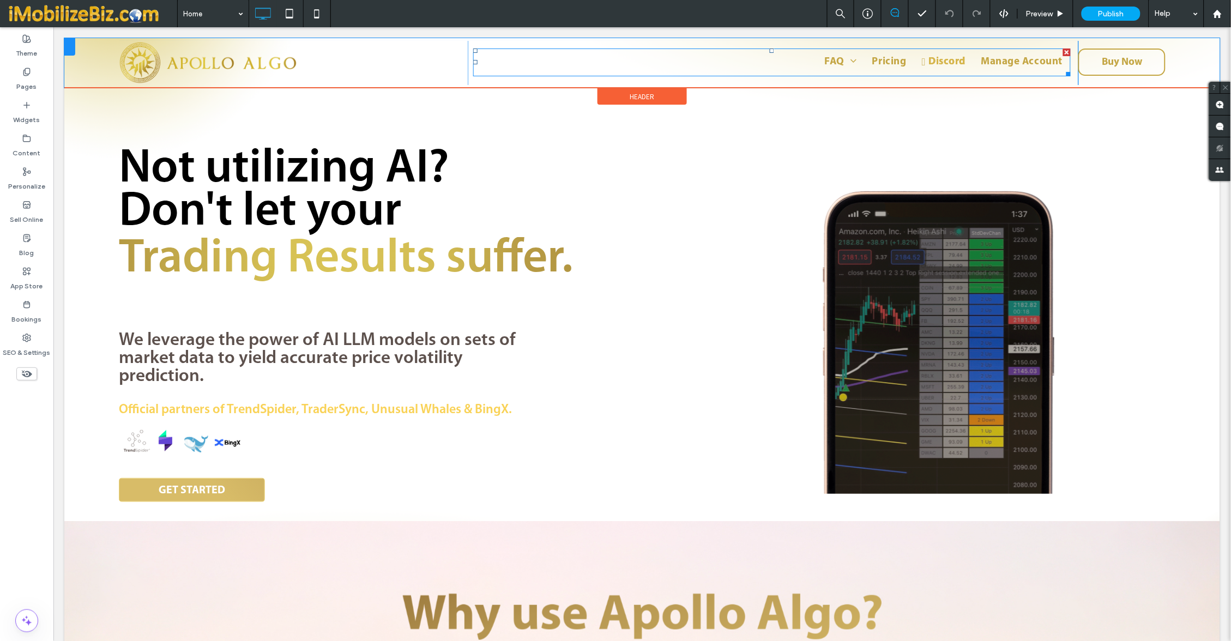
click at [916, 62] on link "Discord" at bounding box center [942, 62] width 59 height 16
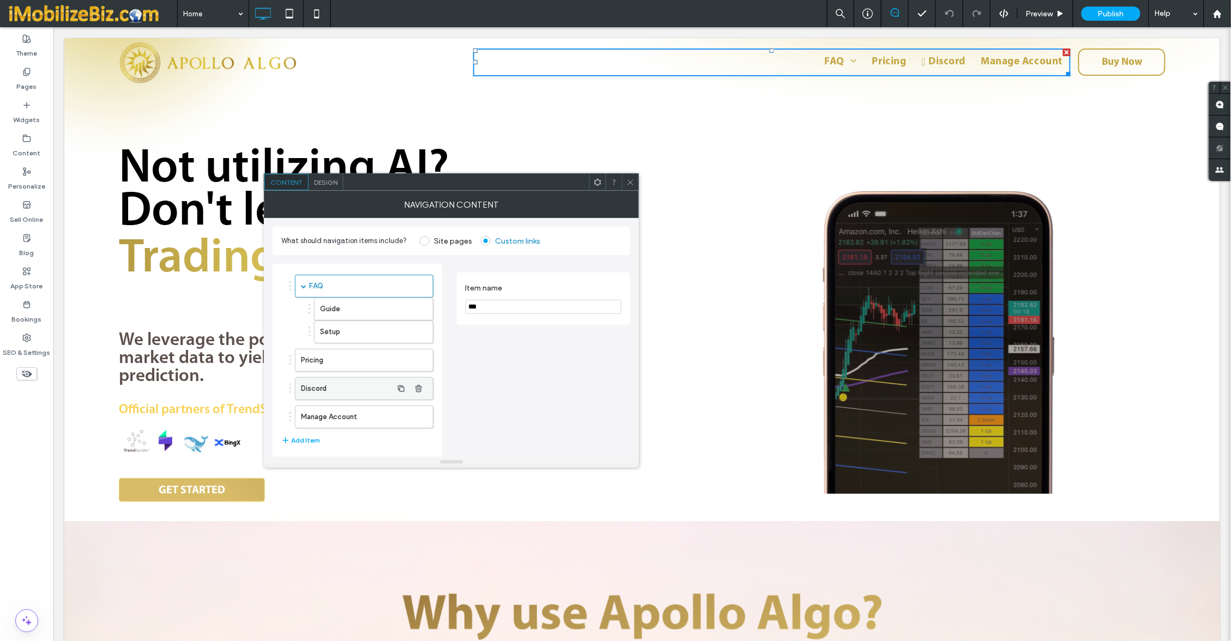
click at [329, 383] on label "Discord" at bounding box center [346, 389] width 91 height 22
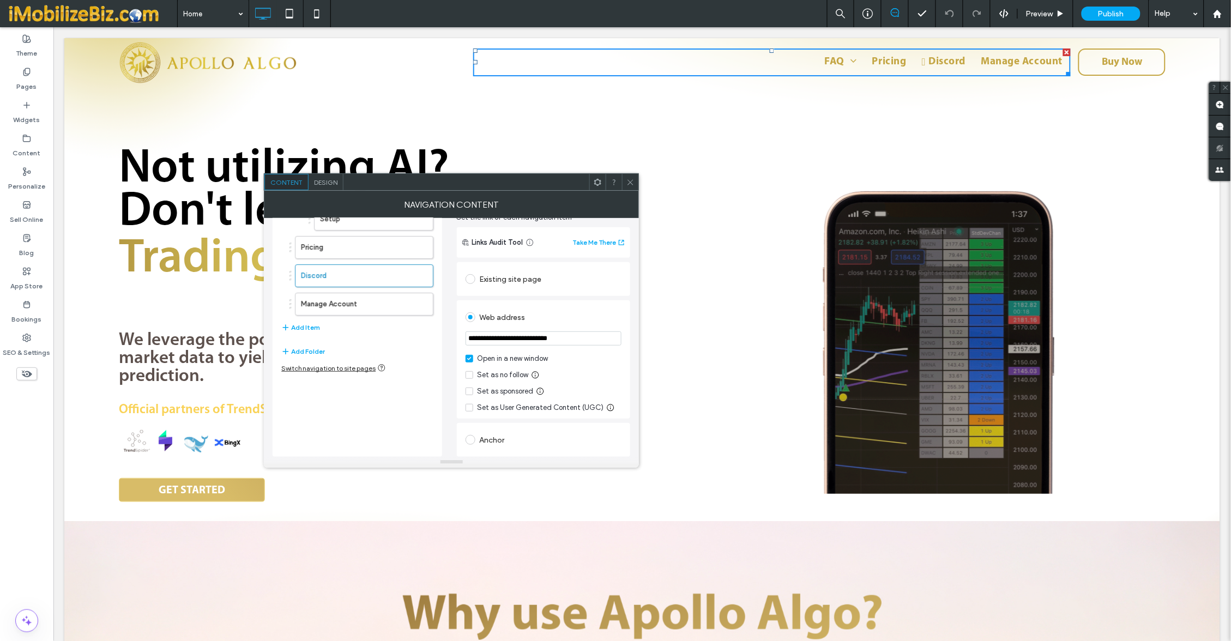
scroll to position [113, 0]
click at [625, 186] on div at bounding box center [630, 182] width 16 height 16
